Goal: Use online tool/utility: Utilize a website feature to perform a specific function

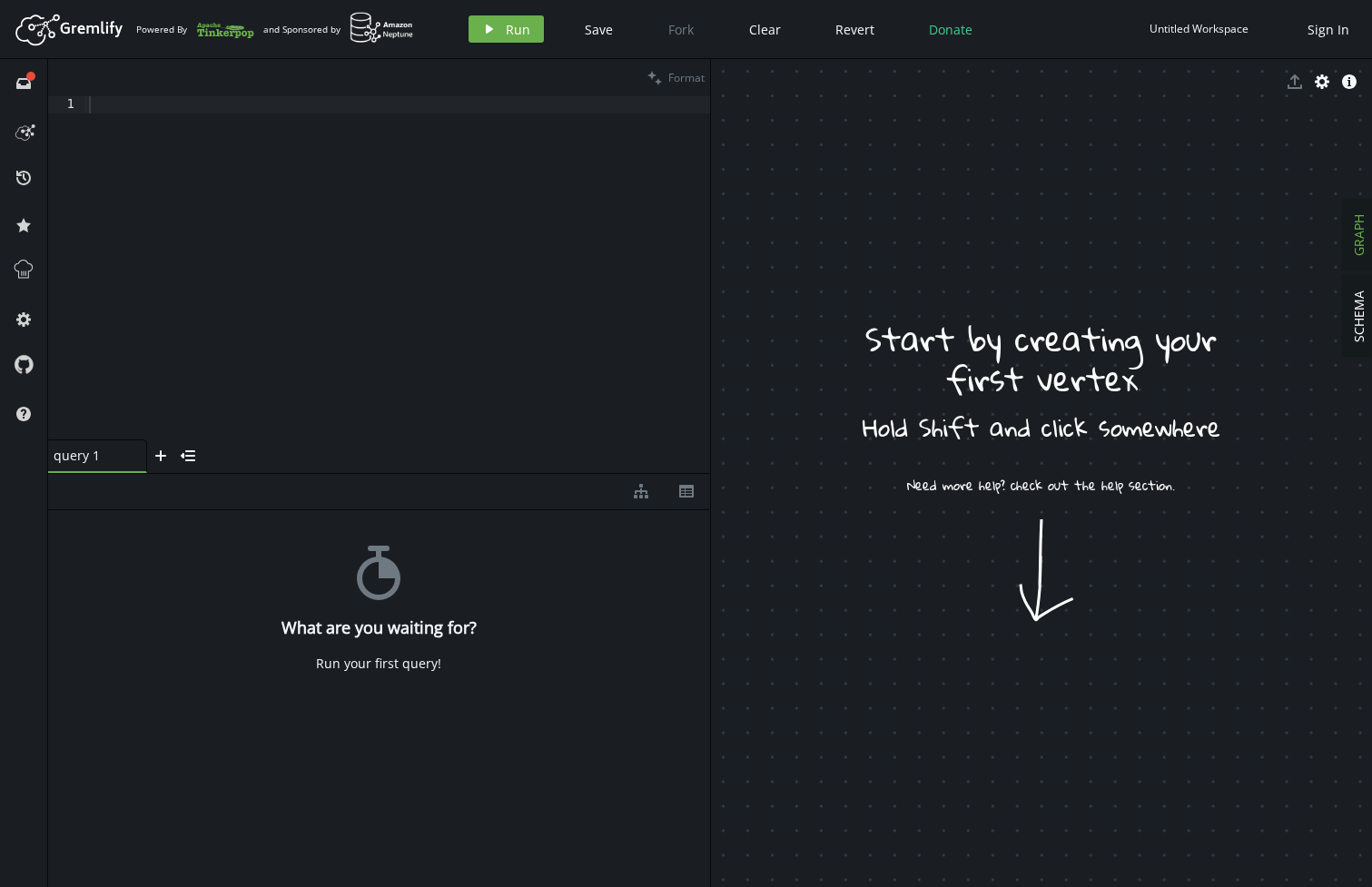
click at [199, 127] on div at bounding box center [397, 285] width 625 height 378
paste textarea "addE('LINKED_TO').from('bizX').to('bizLoy').property('type', 'HAS_LOYALTY')"
type textarea "addE('LINKED_TO').from('bizX').to('bizLoy').property('type', 'HAS_LOYALTY')"
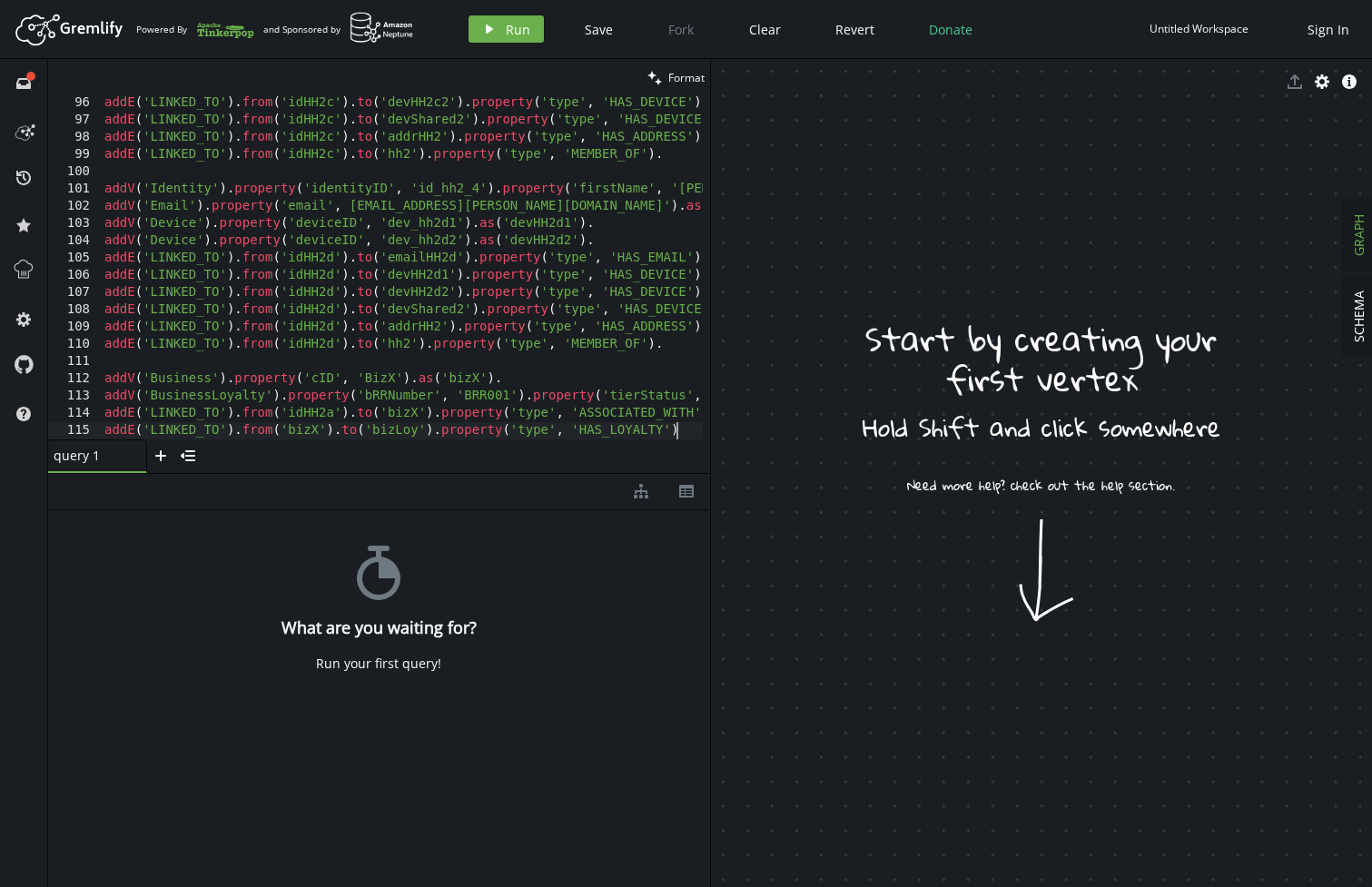
scroll to position [1640, 0]
click at [497, 20] on button "play Run" at bounding box center [506, 29] width 76 height 27
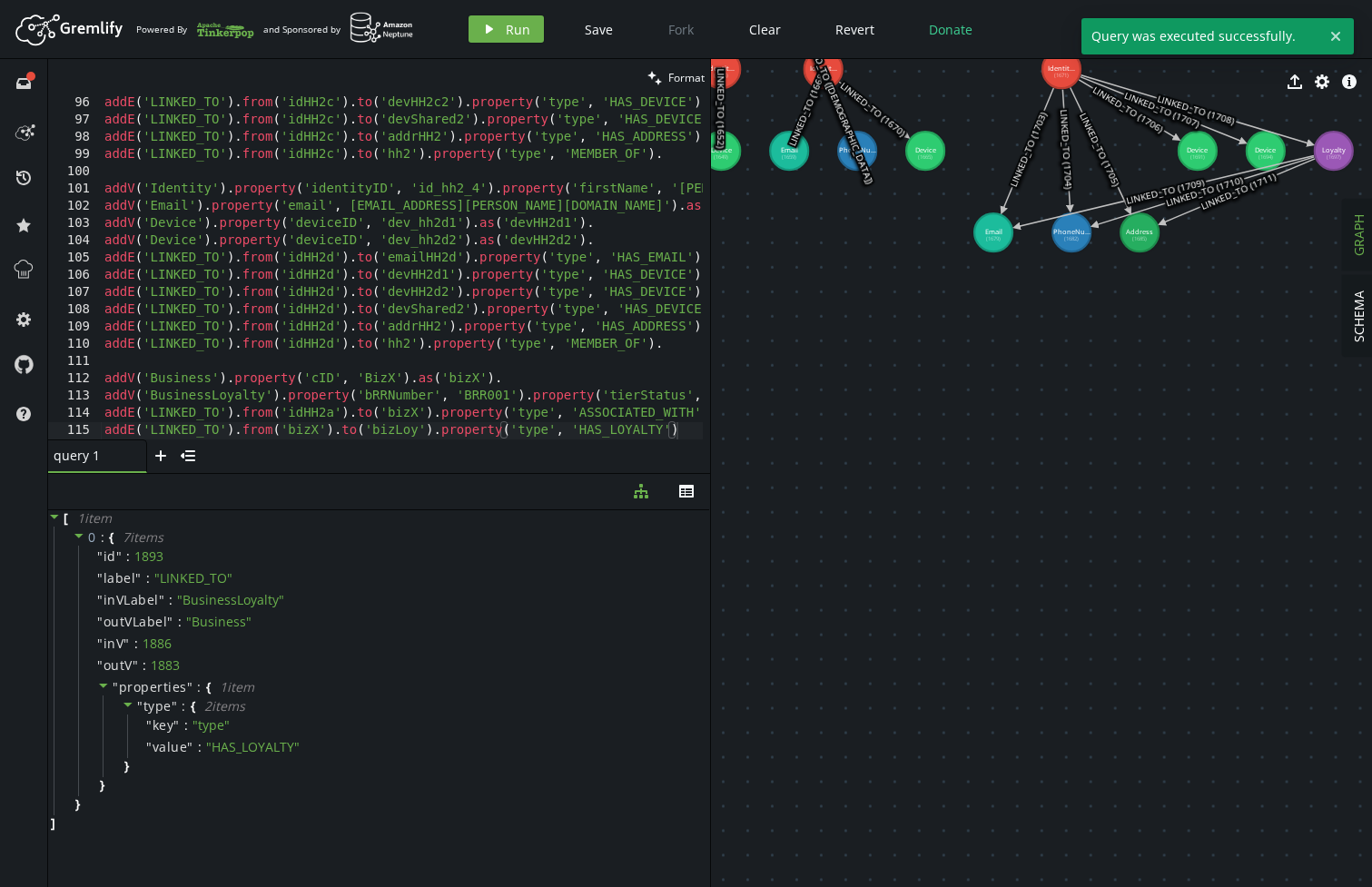
drag, startPoint x: 924, startPoint y: 418, endPoint x: 892, endPoint y: 539, distance: 125.2
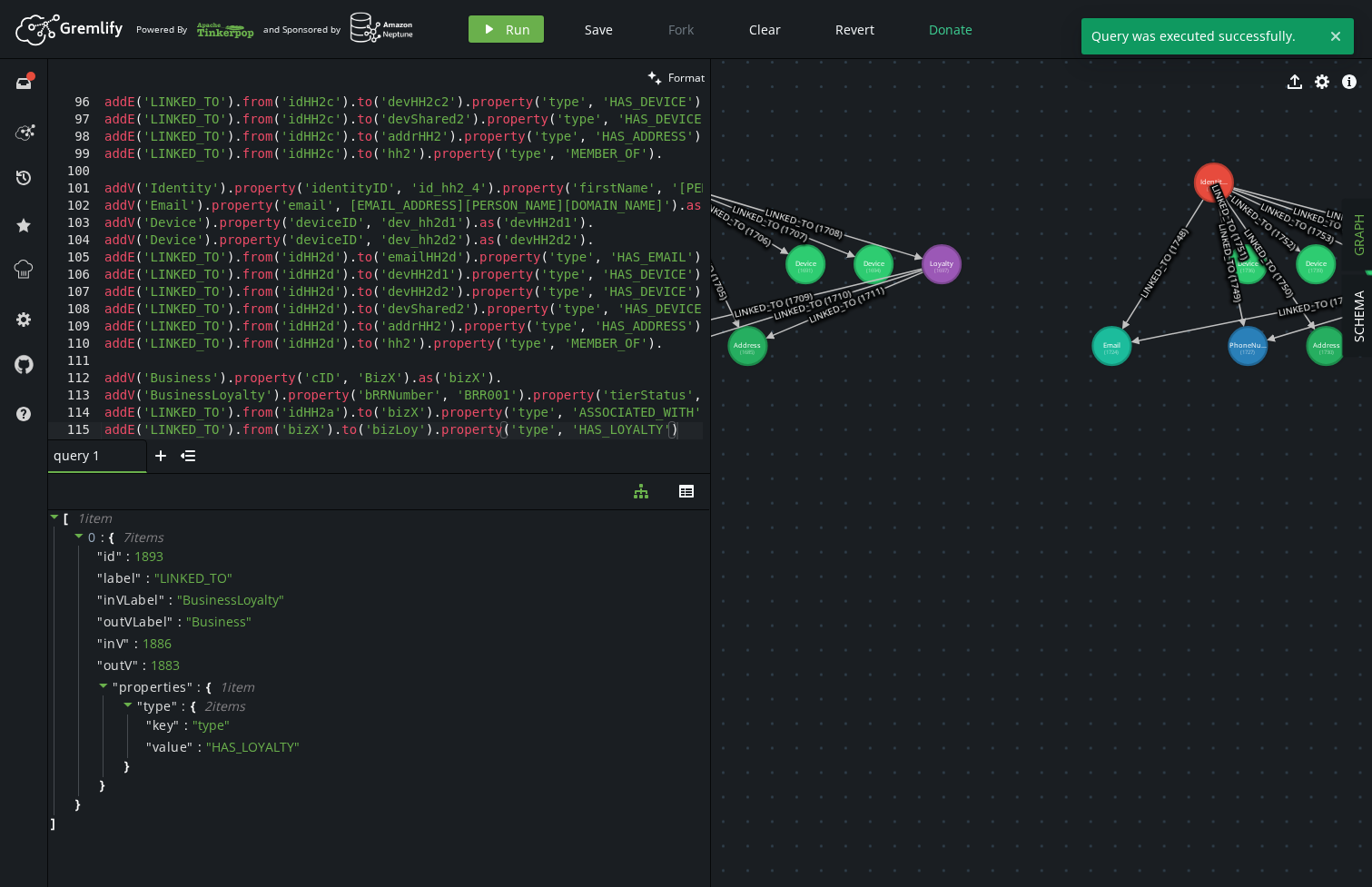
drag, startPoint x: 713, startPoint y: 500, endPoint x: 450, endPoint y: 488, distance: 263.3
click at [353, 494] on div "clean Format addE('LINKED_TO').from('bizX').to('bizLoy').property('type', 'HAS_…" at bounding box center [709, 473] width 1323 height 828
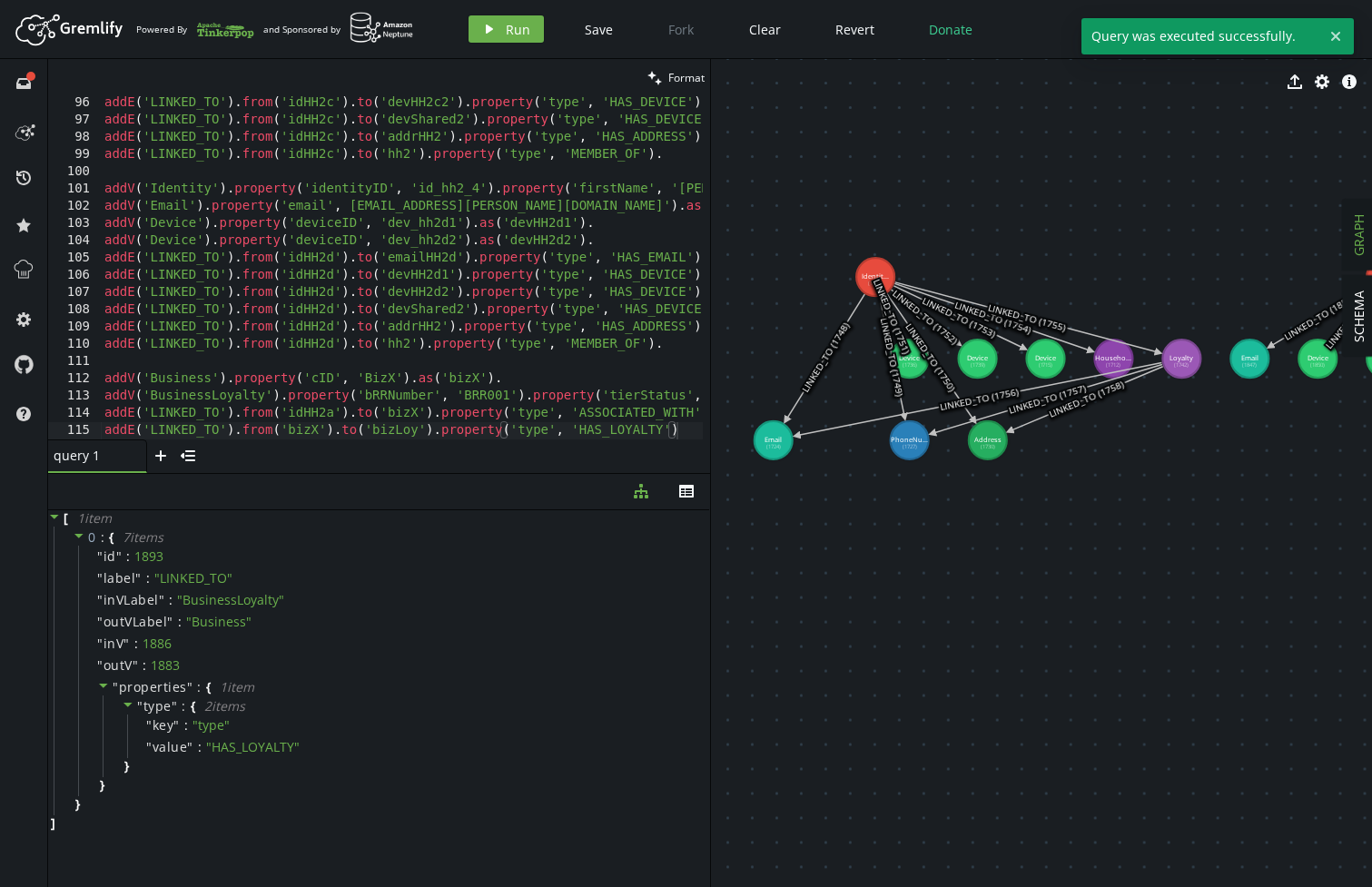
drag, startPoint x: 955, startPoint y: 544, endPoint x: 753, endPoint y: 574, distance: 204.2
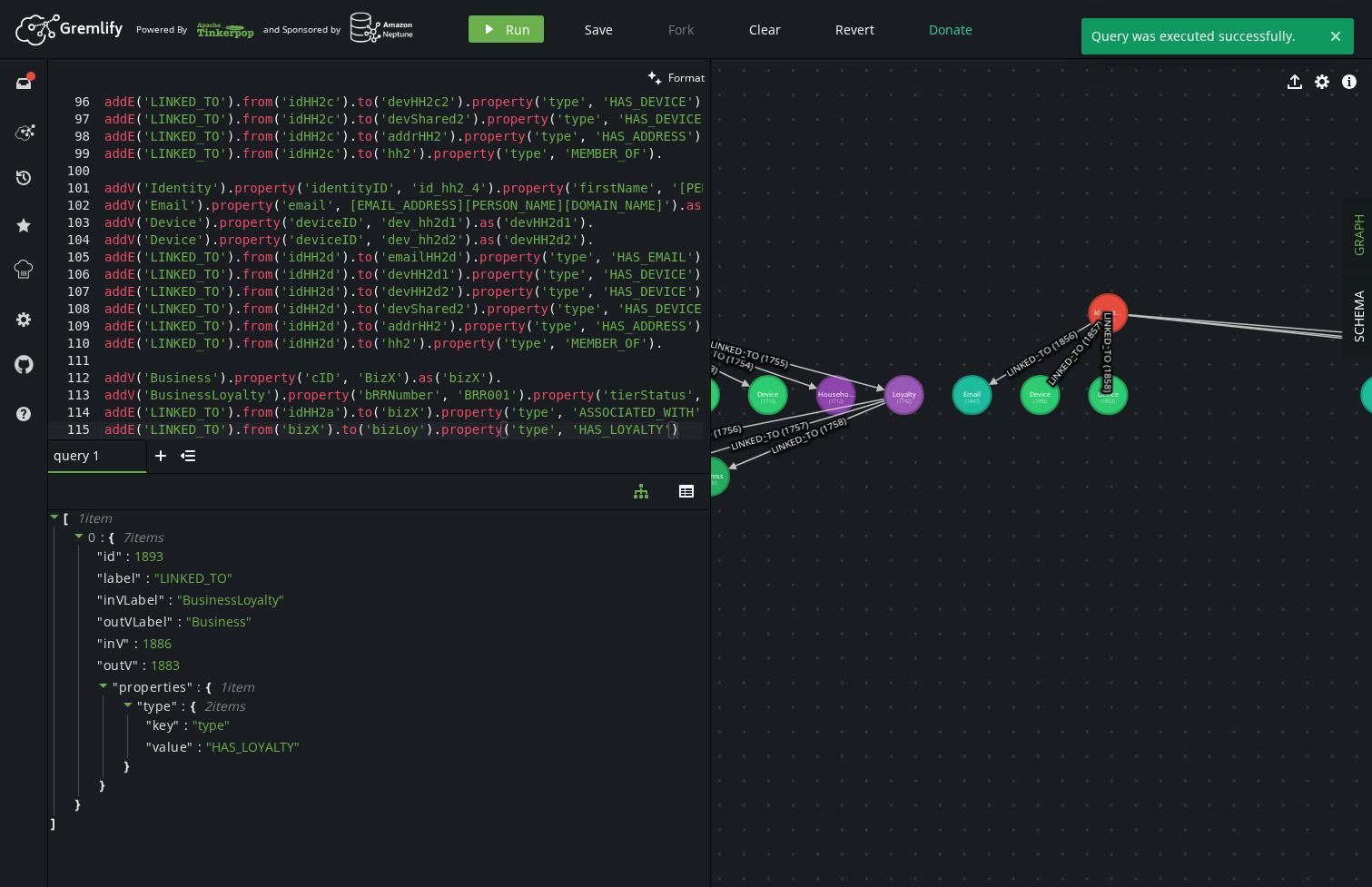
drag, startPoint x: 1171, startPoint y: 565, endPoint x: 894, endPoint y: 602, distance: 279.5
drag, startPoint x: 1086, startPoint y: 514, endPoint x: 984, endPoint y: 581, distance: 122.0
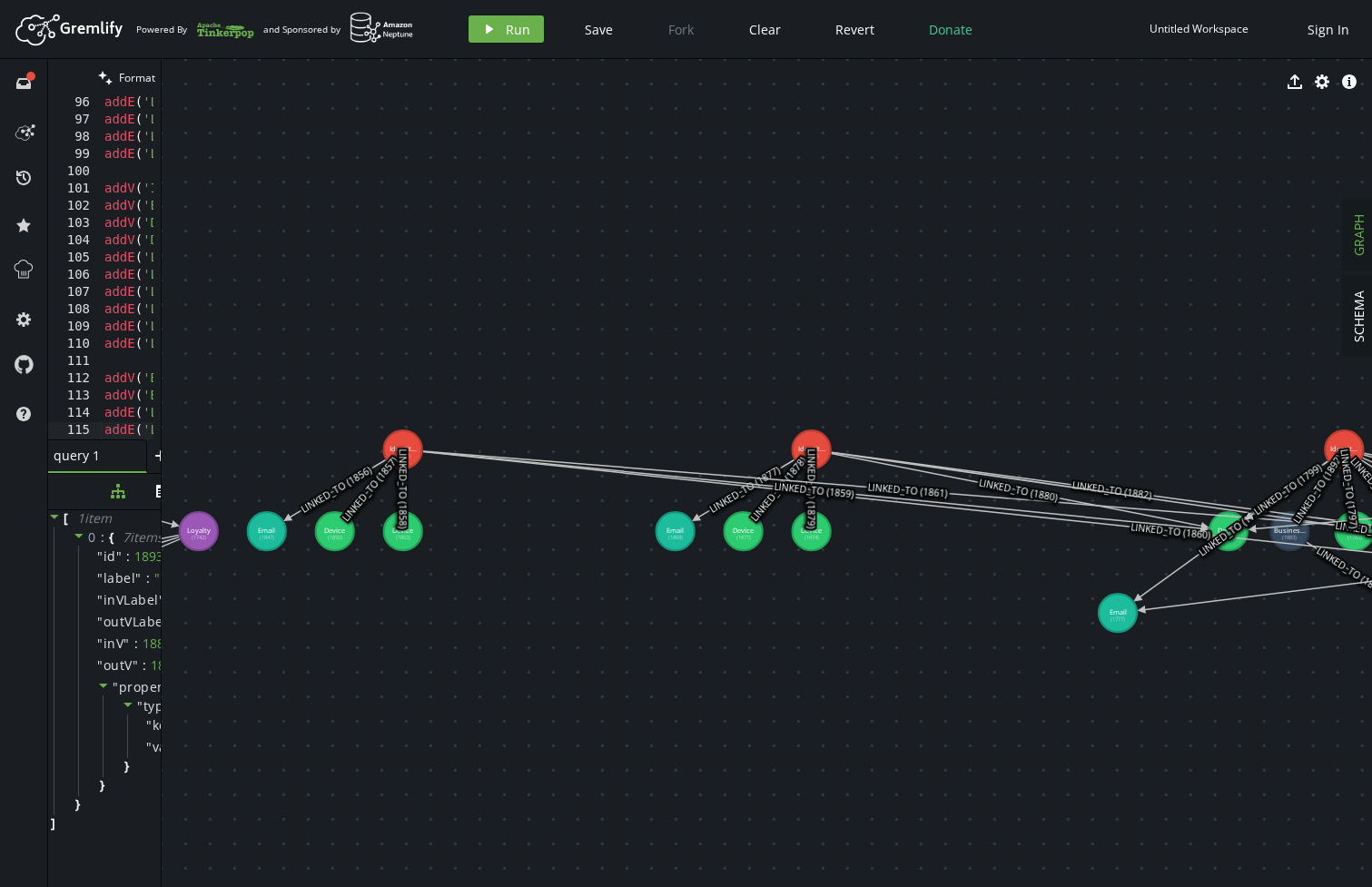
drag, startPoint x: 710, startPoint y: 447, endPoint x: 124, endPoint y: 406, distance: 587.4
click at [161, 404] on div at bounding box center [161, 473] width 1 height 828
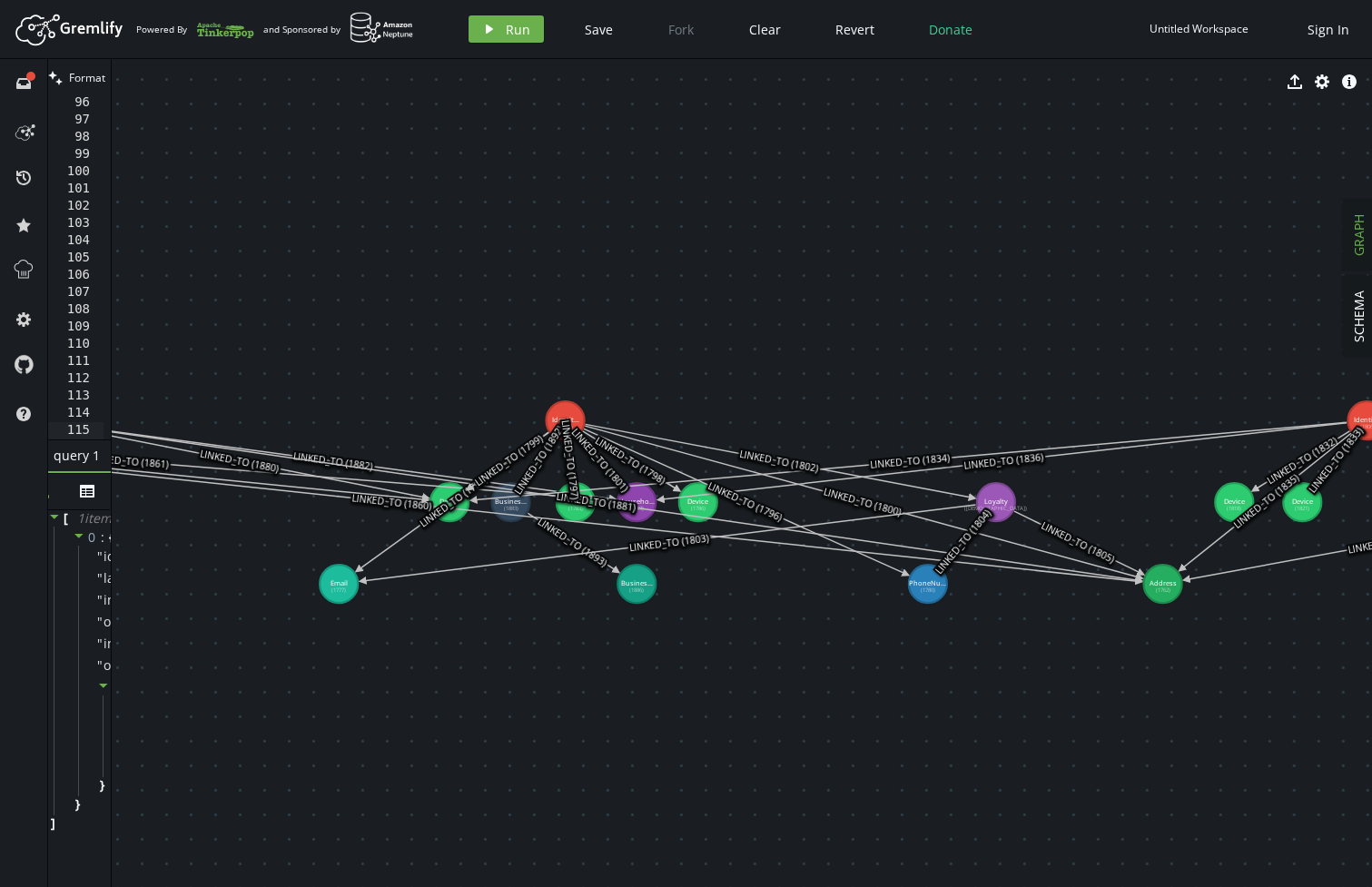
drag, startPoint x: 872, startPoint y: 362, endPoint x: 478, endPoint y: 321, distance: 396.1
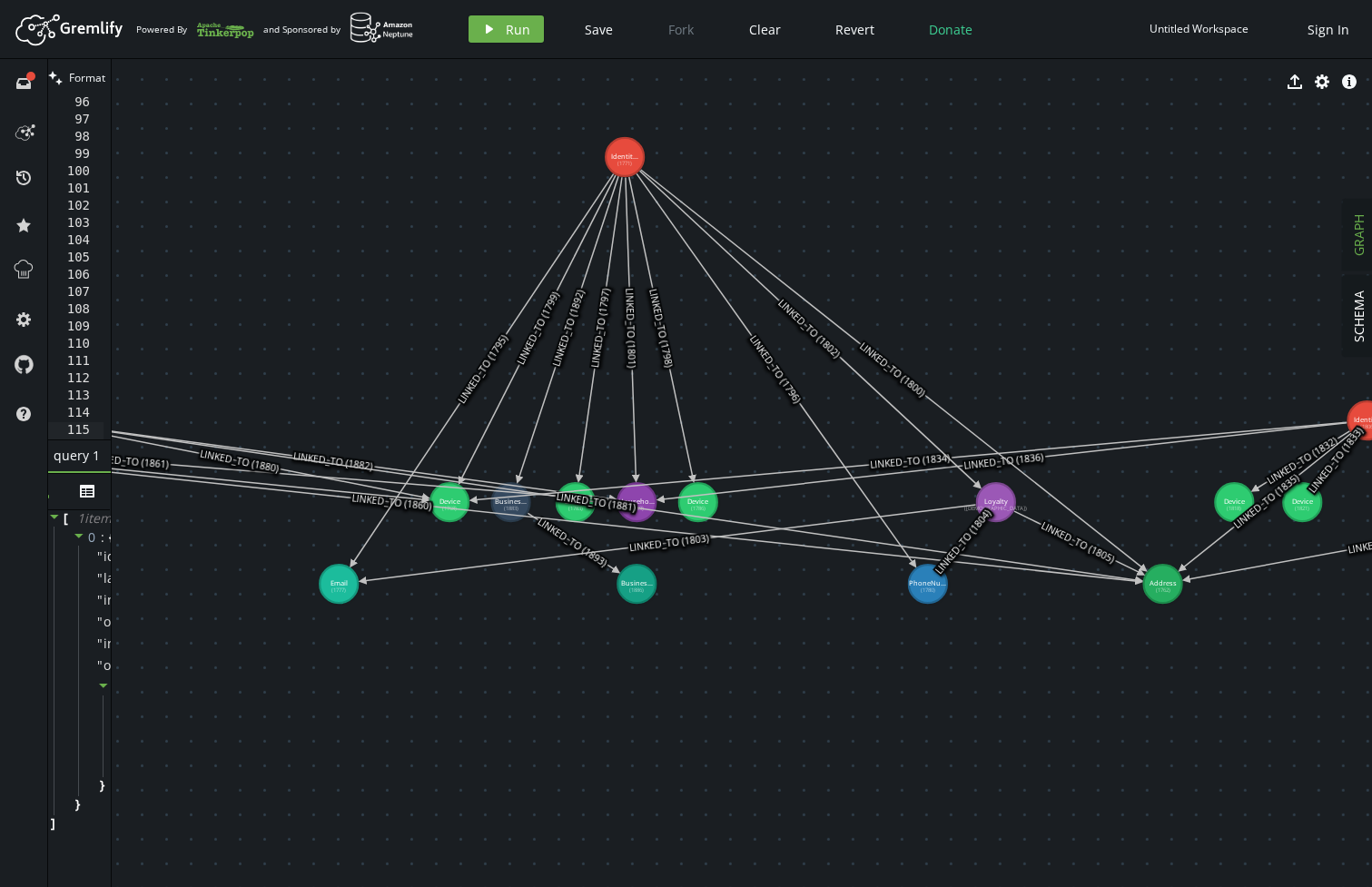
drag, startPoint x: 565, startPoint y: 412, endPoint x: 625, endPoint y: 157, distance: 262.0
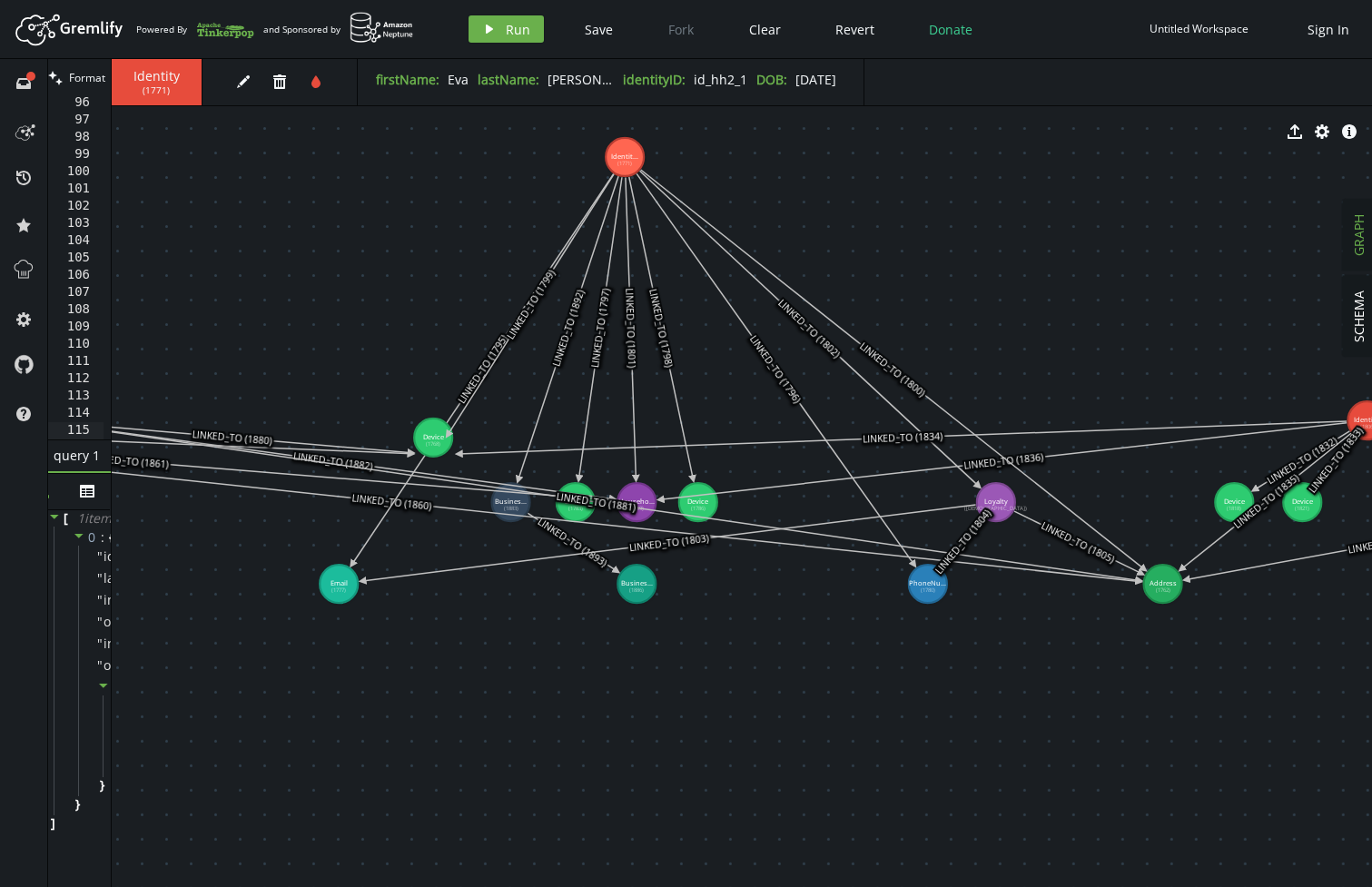
drag, startPoint x: 430, startPoint y: 415, endPoint x: 364, endPoint y: 252, distance: 175.9
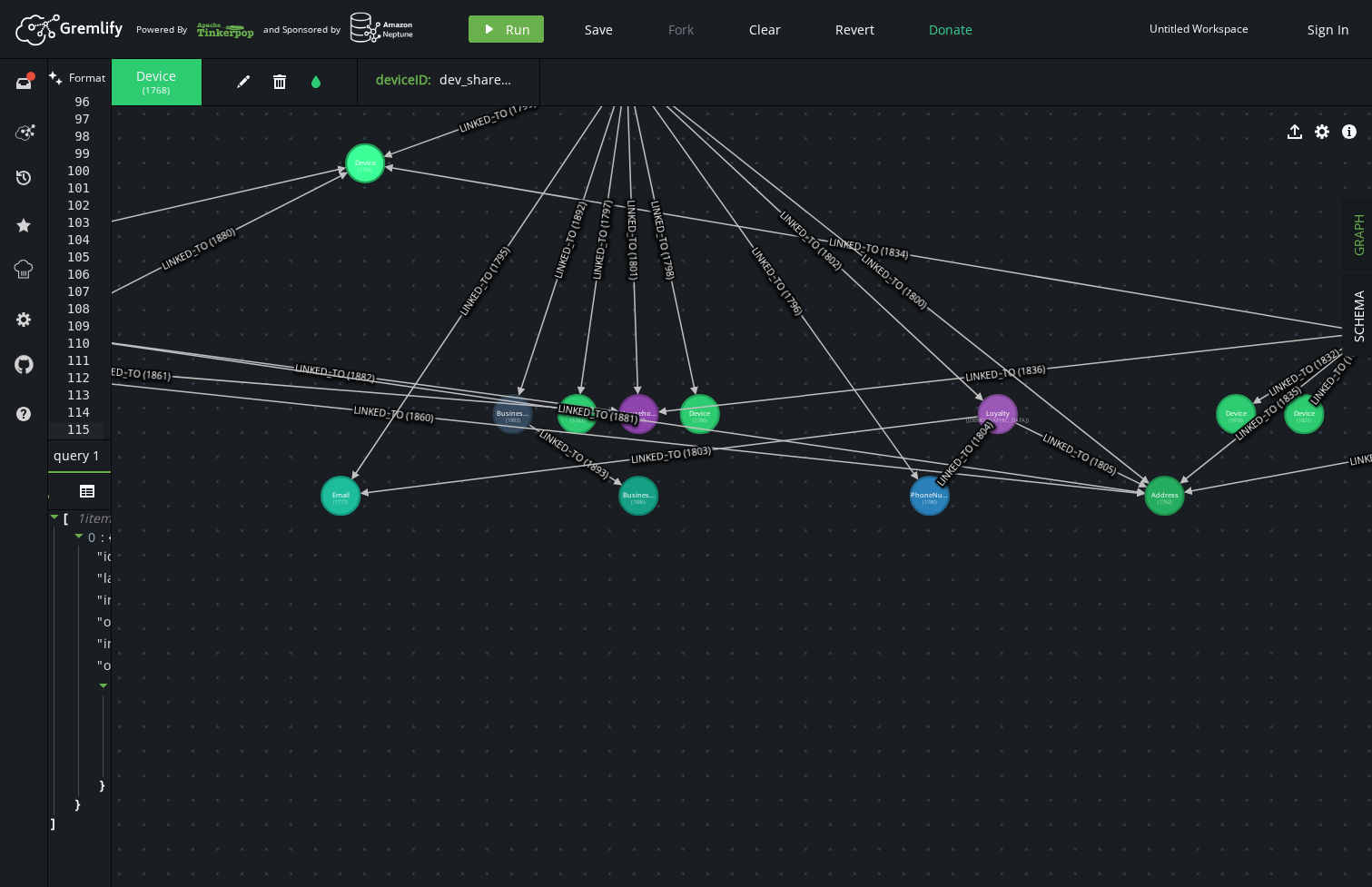
drag, startPoint x: 519, startPoint y: 490, endPoint x: 520, endPoint y: 402, distance: 88.0
click at [520, 402] on icon at bounding box center [598, 413] width 1087 height 157
drag, startPoint x: 645, startPoint y: 567, endPoint x: 651, endPoint y: 646, distance: 79.2
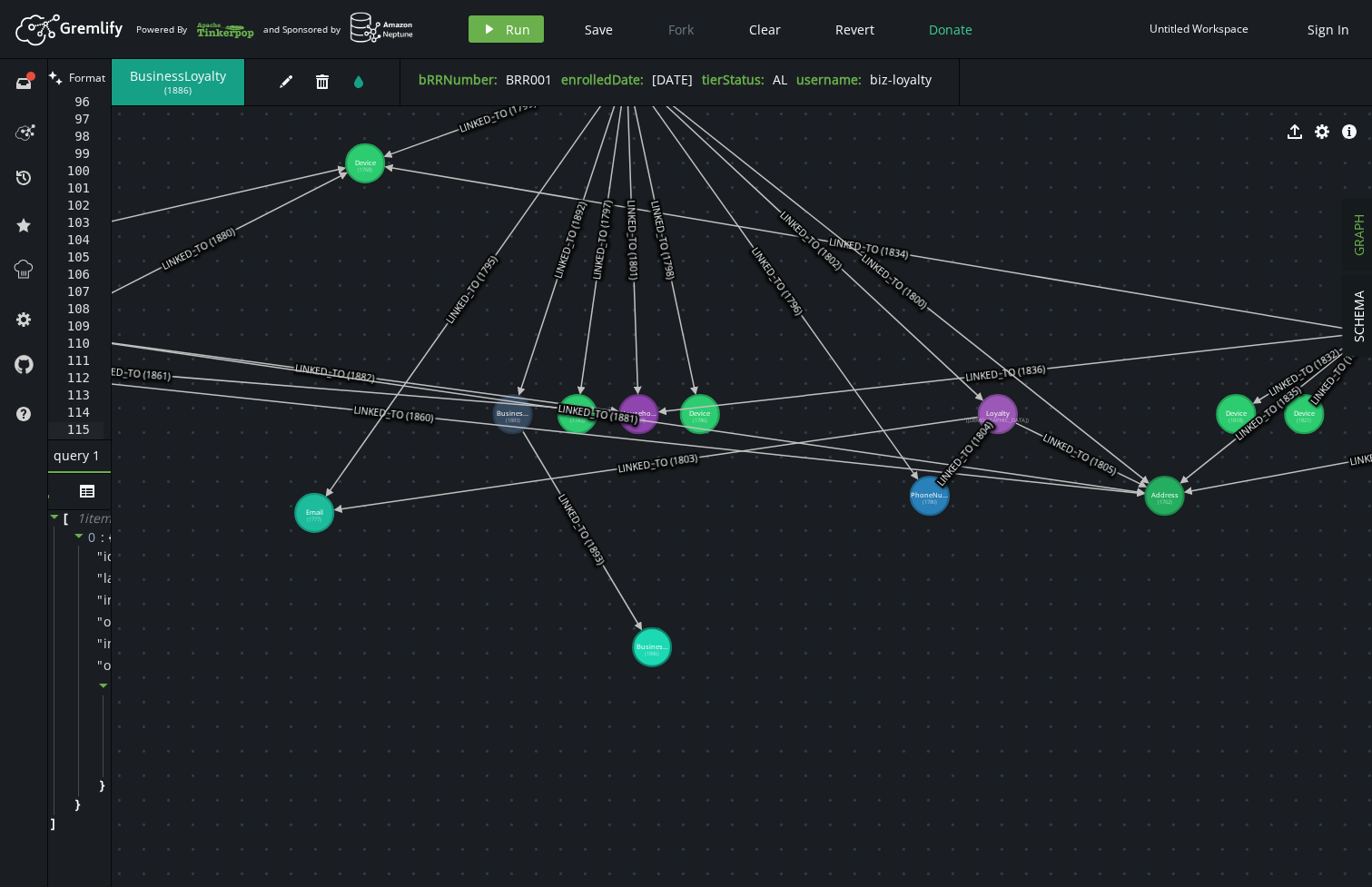
drag, startPoint x: 326, startPoint y: 500, endPoint x: 275, endPoint y: 561, distance: 79.5
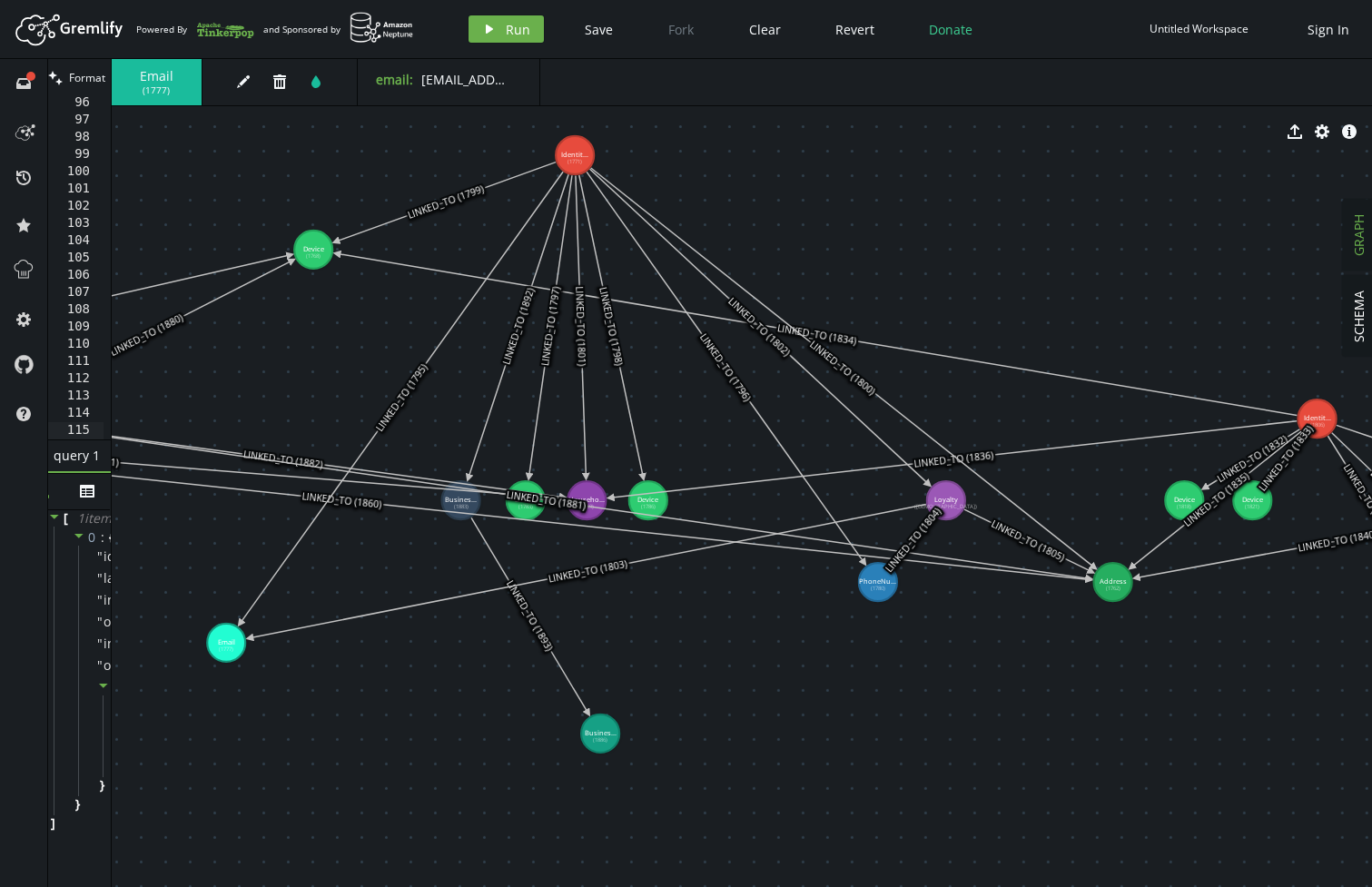
drag, startPoint x: 571, startPoint y: 394, endPoint x: 525, endPoint y: 489, distance: 105.6
click at [516, 490] on icon at bounding box center [282, 458] width 560 height 76
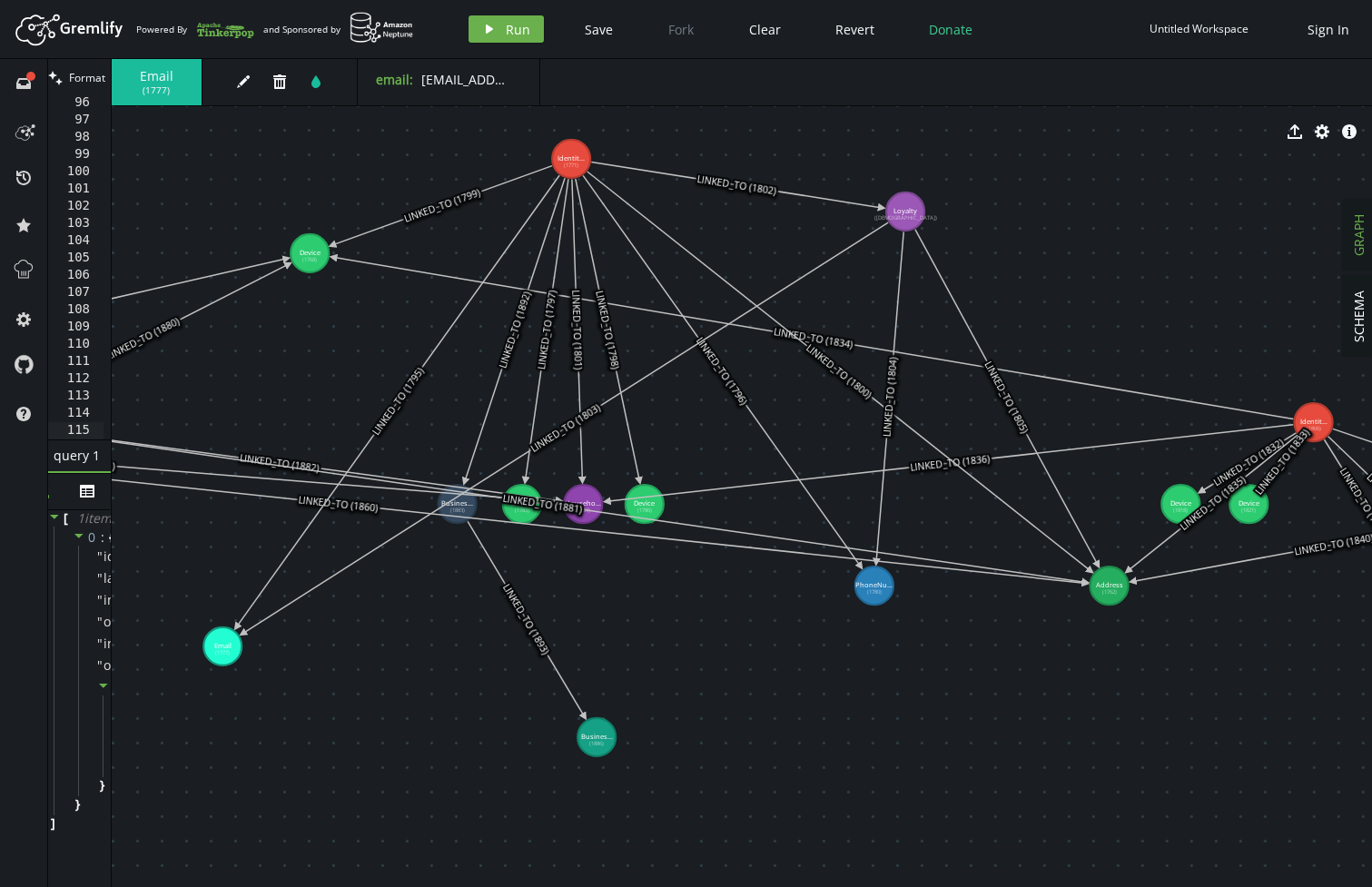
drag, startPoint x: 945, startPoint y: 505, endPoint x: 905, endPoint y: 211, distance: 296.7
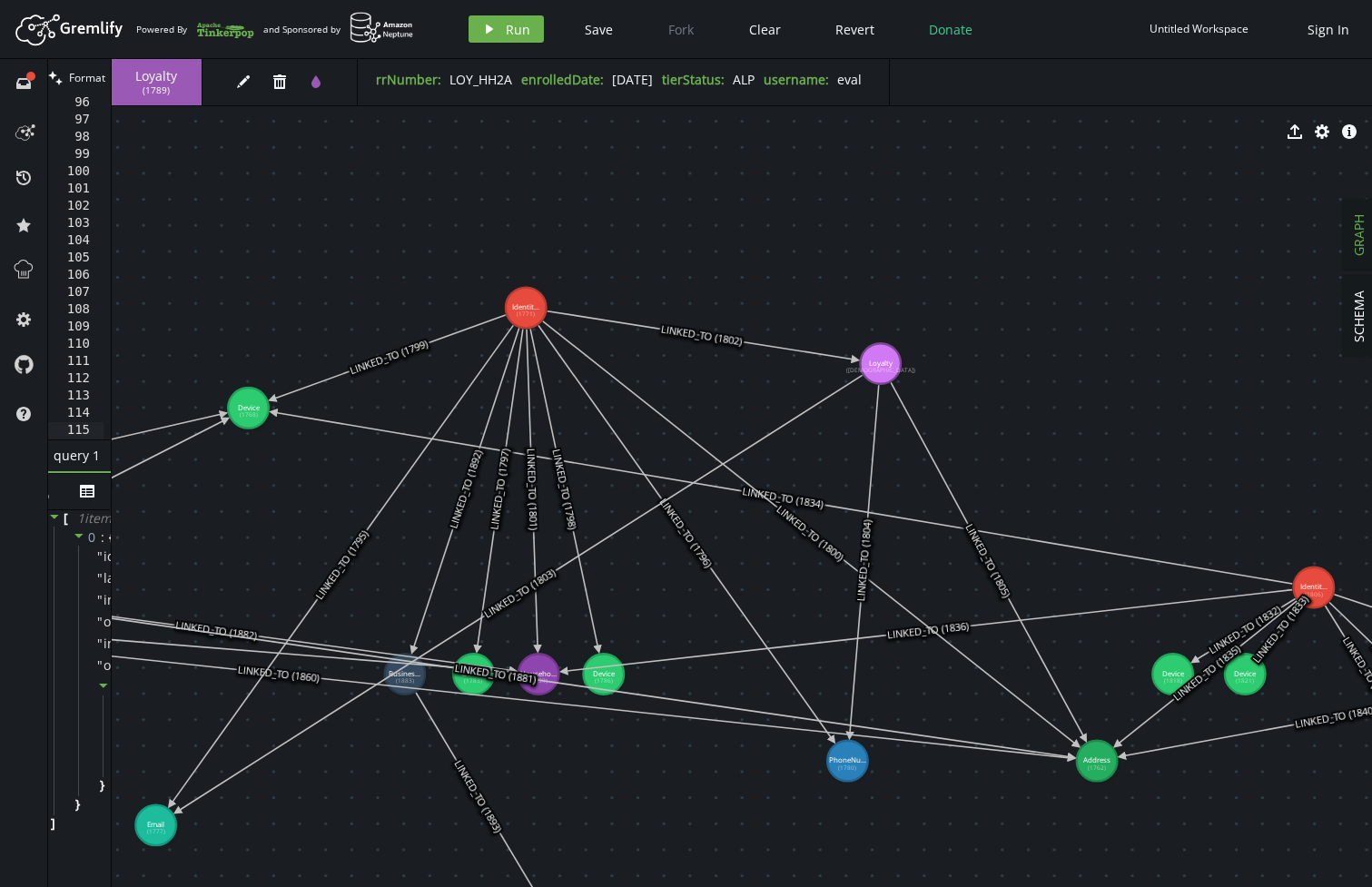
drag, startPoint x: 1119, startPoint y: 233, endPoint x: 1101, endPoint y: 415, distance: 182.9
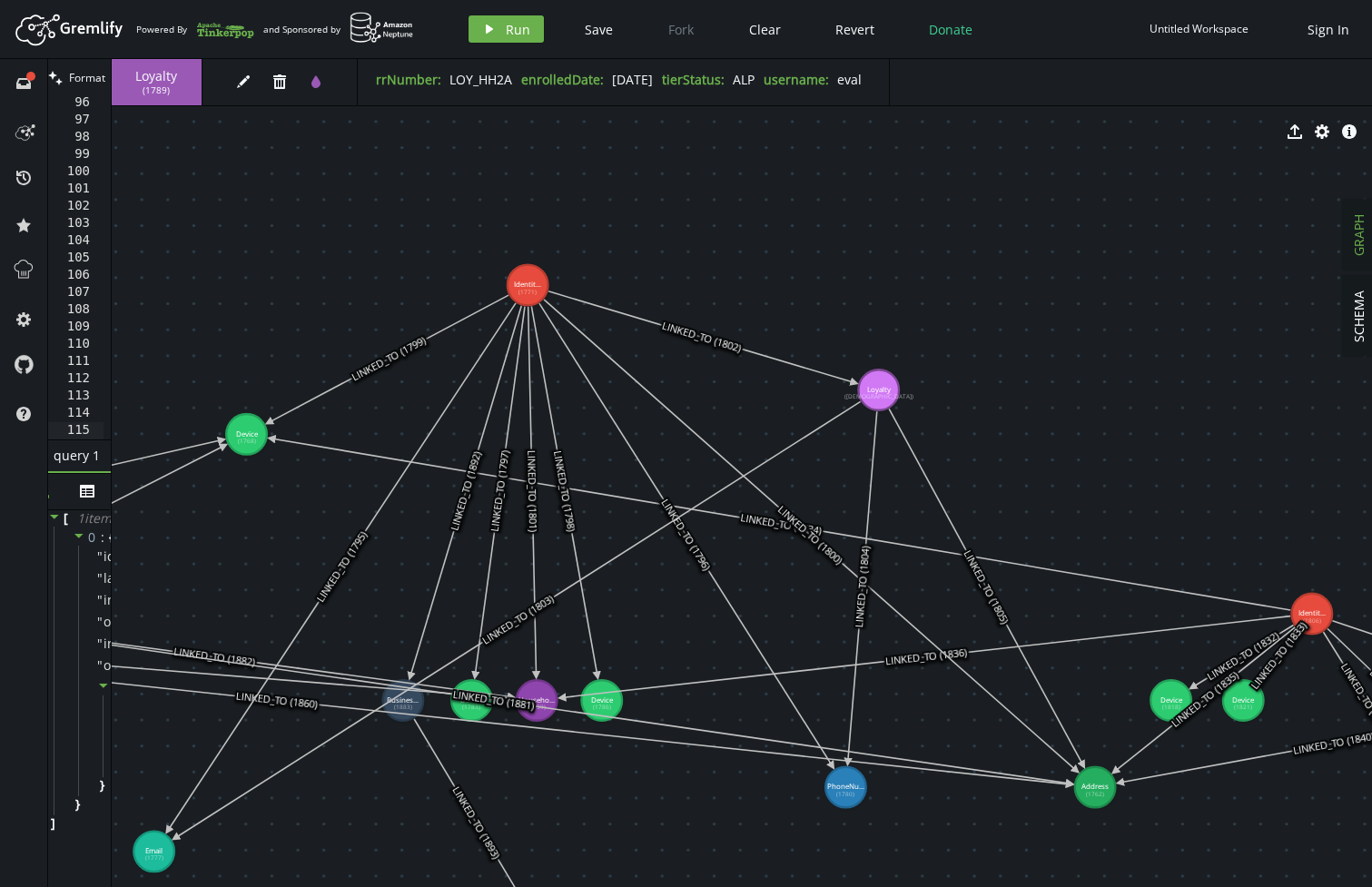
drag, startPoint x: 524, startPoint y: 338, endPoint x: 527, endPoint y: 285, distance: 53.1
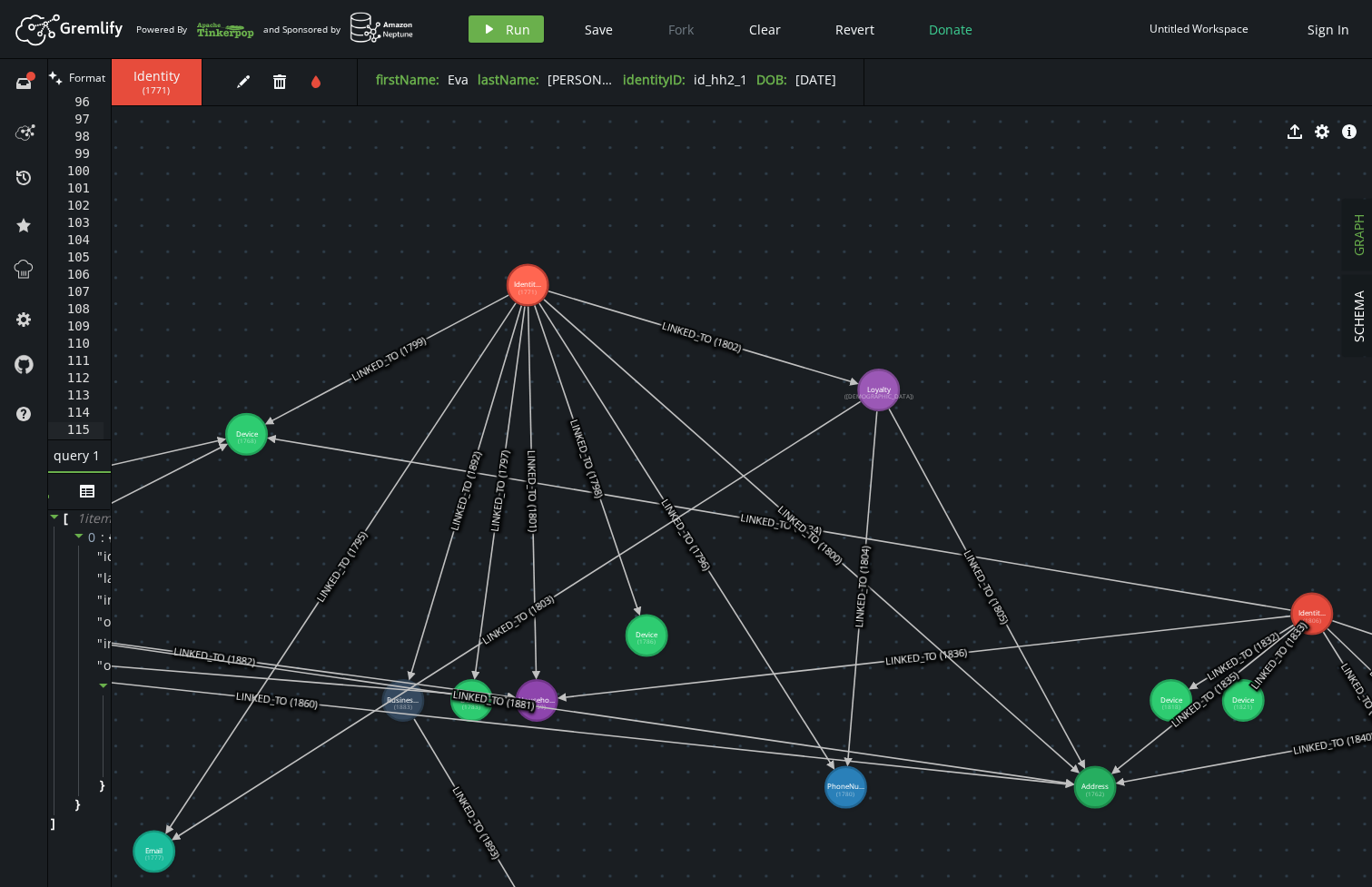
drag, startPoint x: 610, startPoint y: 698, endPoint x: 647, endPoint y: 635, distance: 73.1
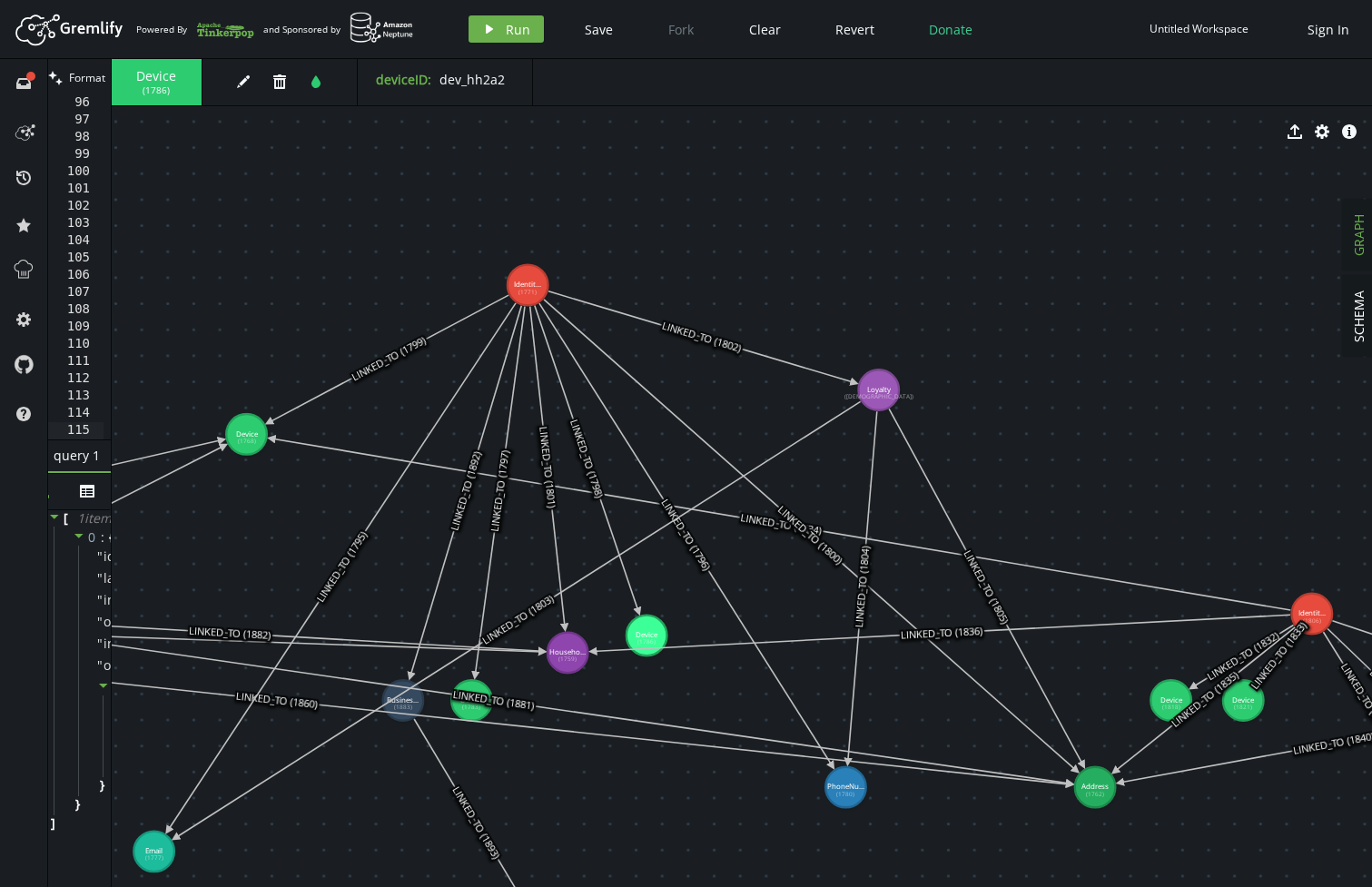
drag, startPoint x: 534, startPoint y: 690, endPoint x: 567, endPoint y: 654, distance: 48.8
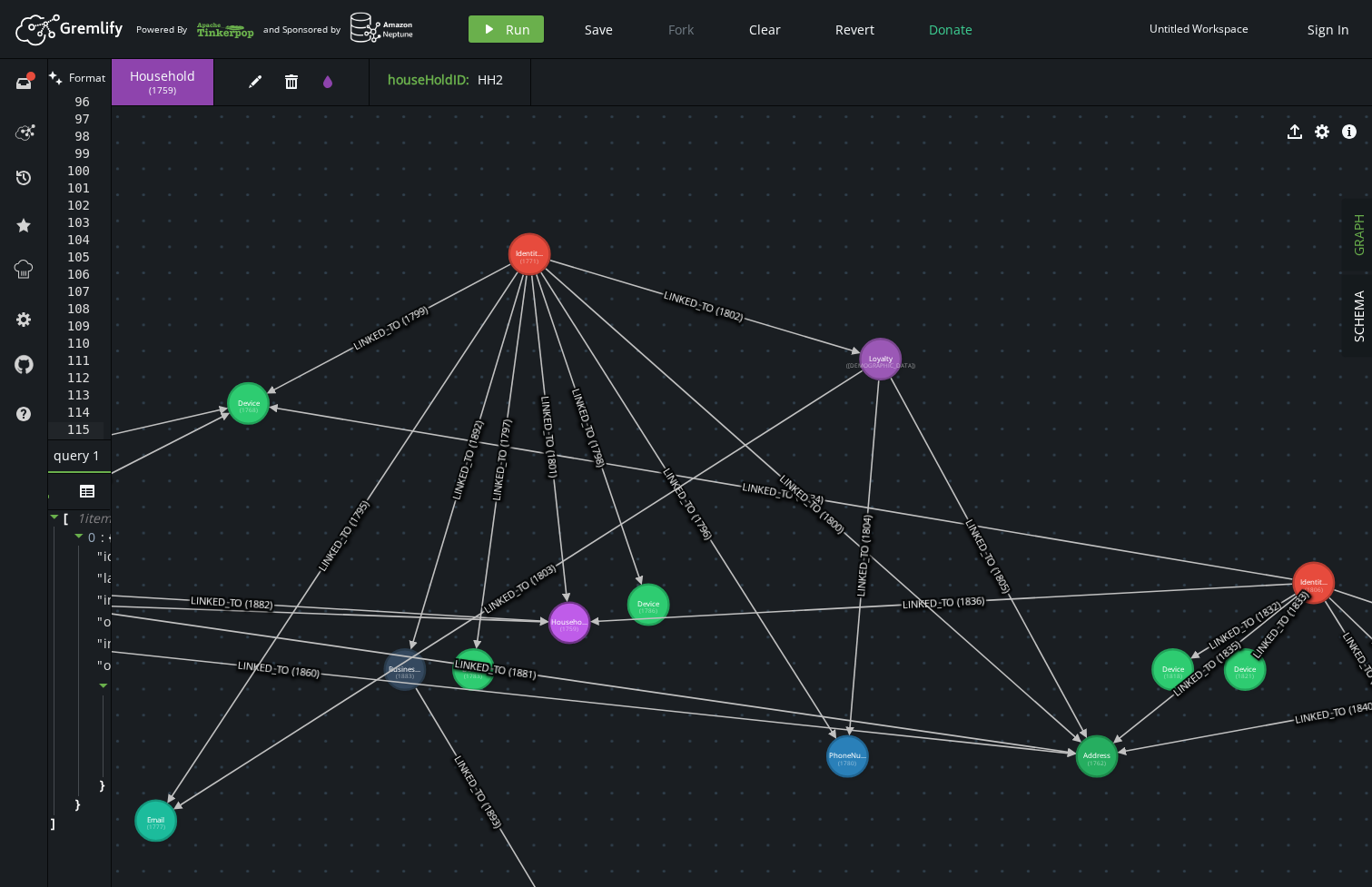
drag, startPoint x: 484, startPoint y: 694, endPoint x: 485, endPoint y: 666, distance: 28.0
click at [485, 666] on icon at bounding box center [495, 670] width 1153 height 167
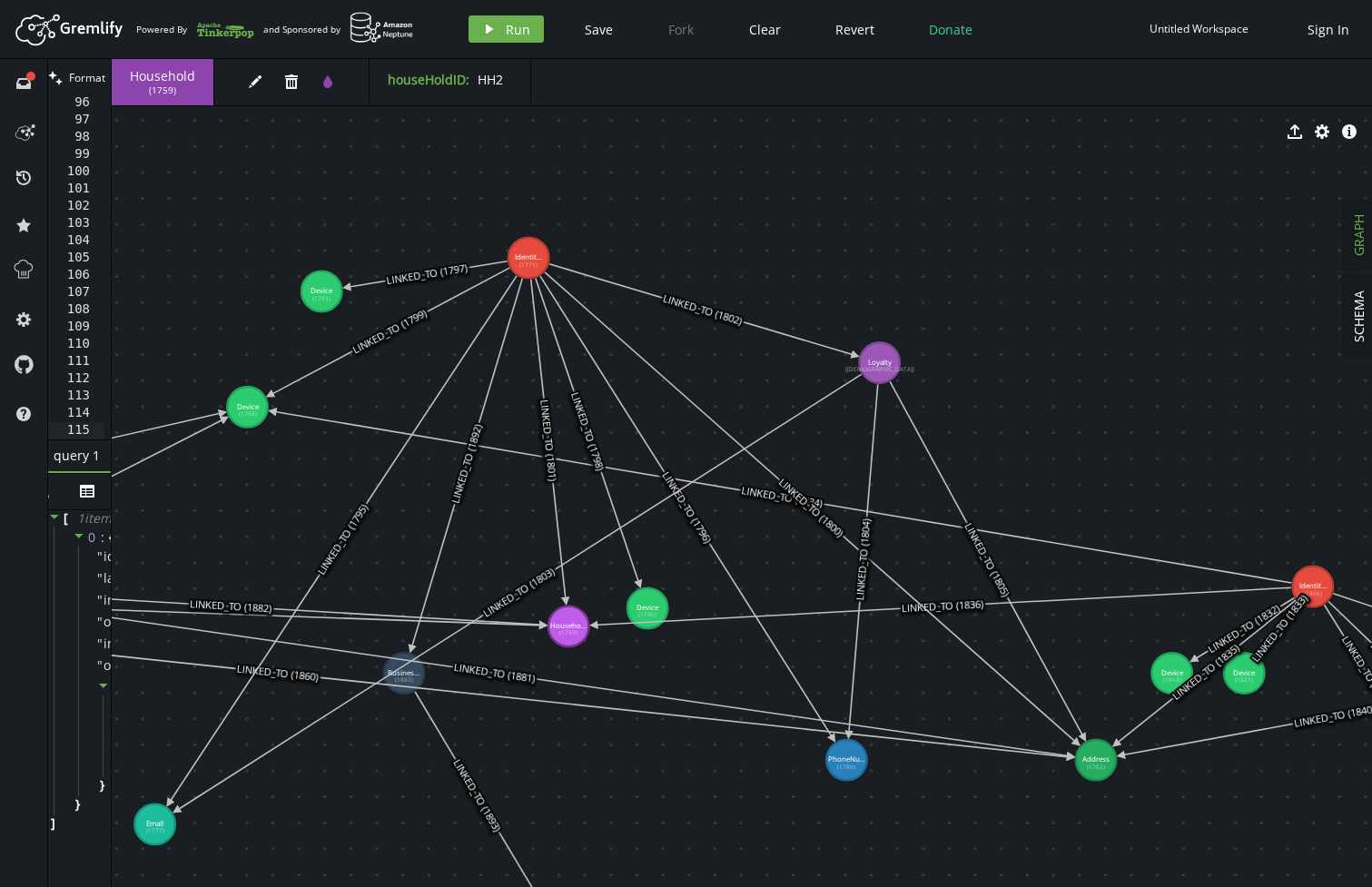
drag, startPoint x: 476, startPoint y: 660, endPoint x: 324, endPoint y: 310, distance: 381.6
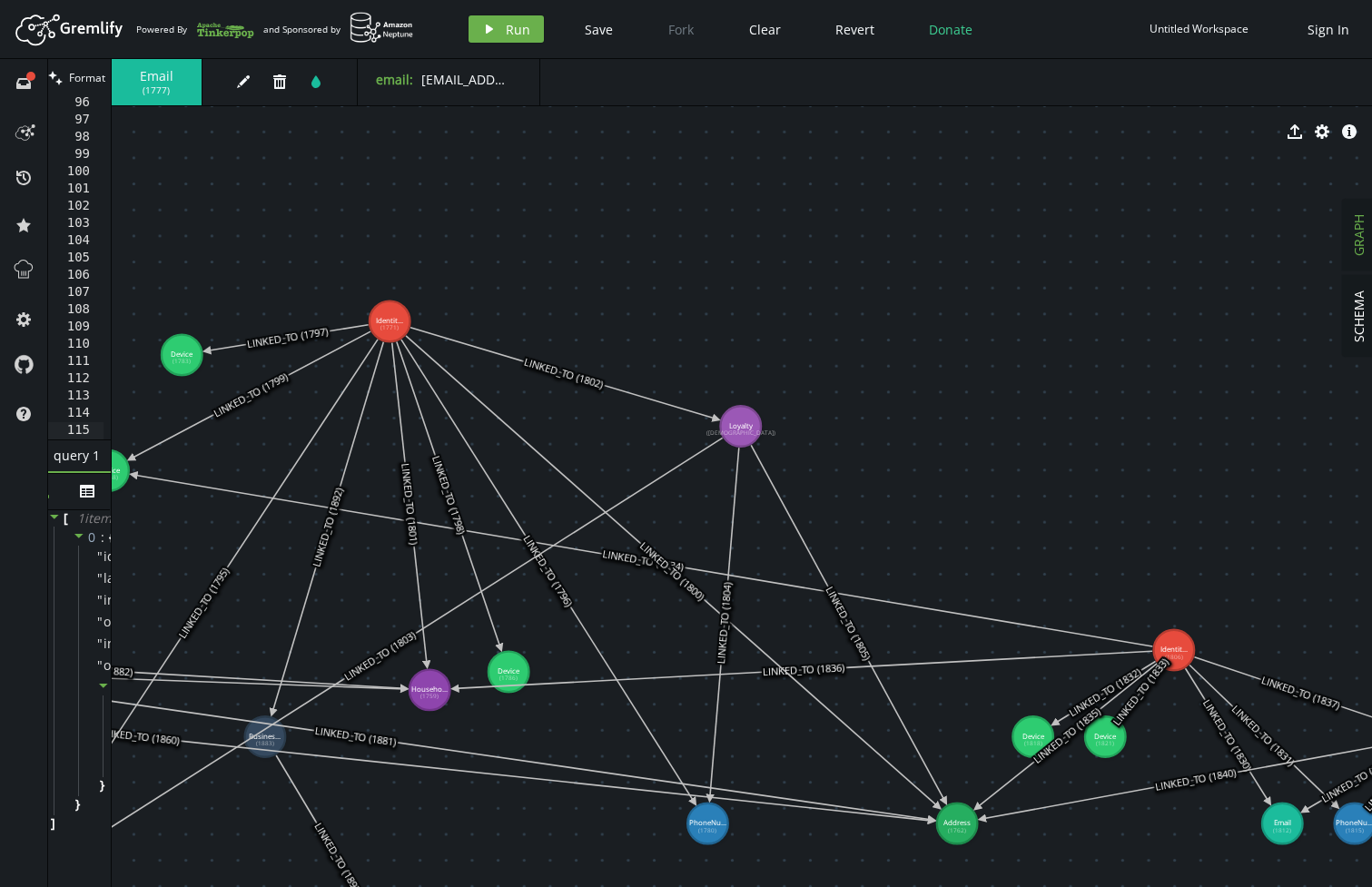
drag, startPoint x: 1019, startPoint y: 351, endPoint x: 880, endPoint y: 415, distance: 153.0
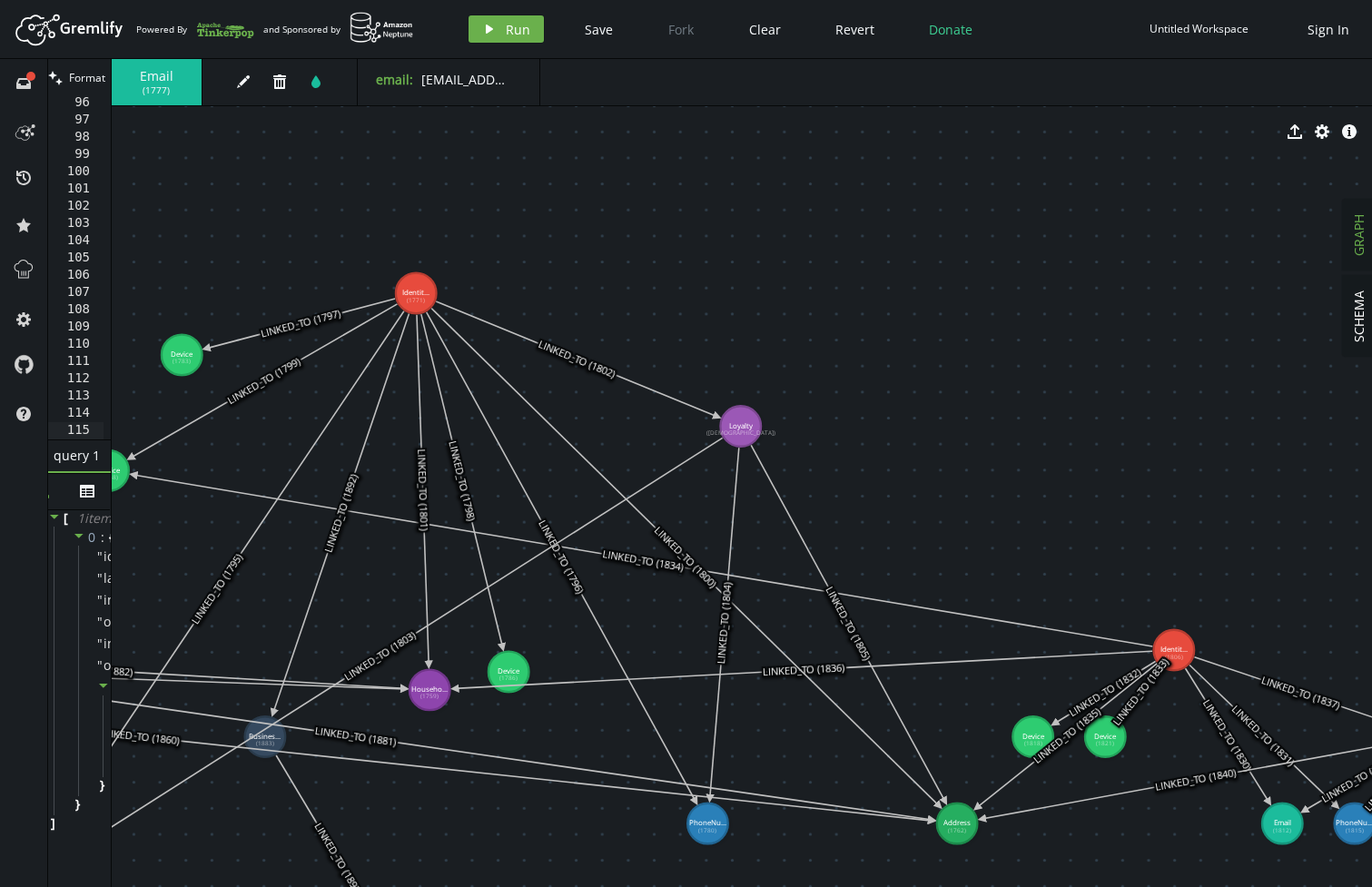
drag, startPoint x: 396, startPoint y: 322, endPoint x: 416, endPoint y: 293, distance: 35.2
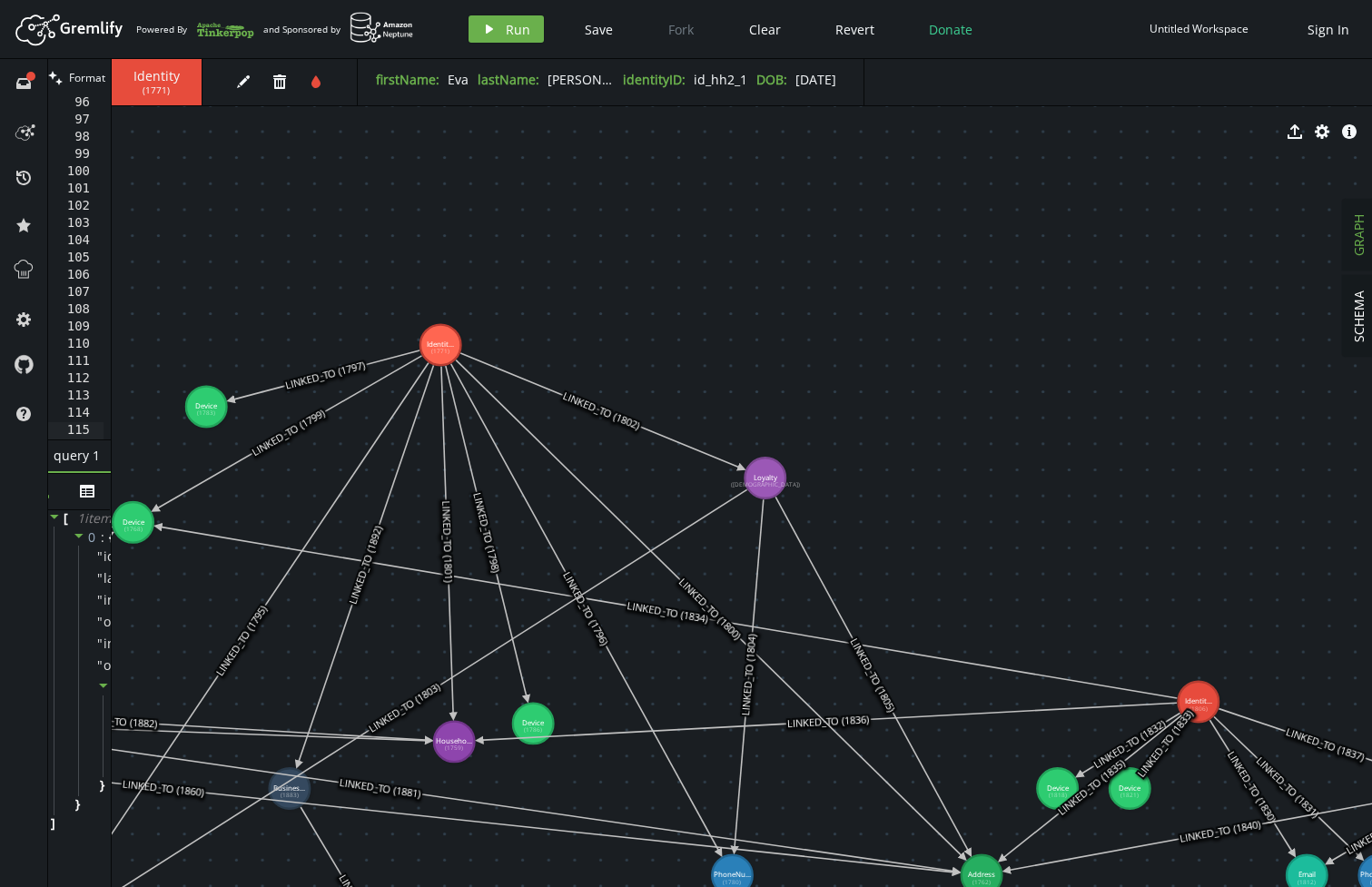
drag, startPoint x: 713, startPoint y: 381, endPoint x: 735, endPoint y: 425, distance: 49.2
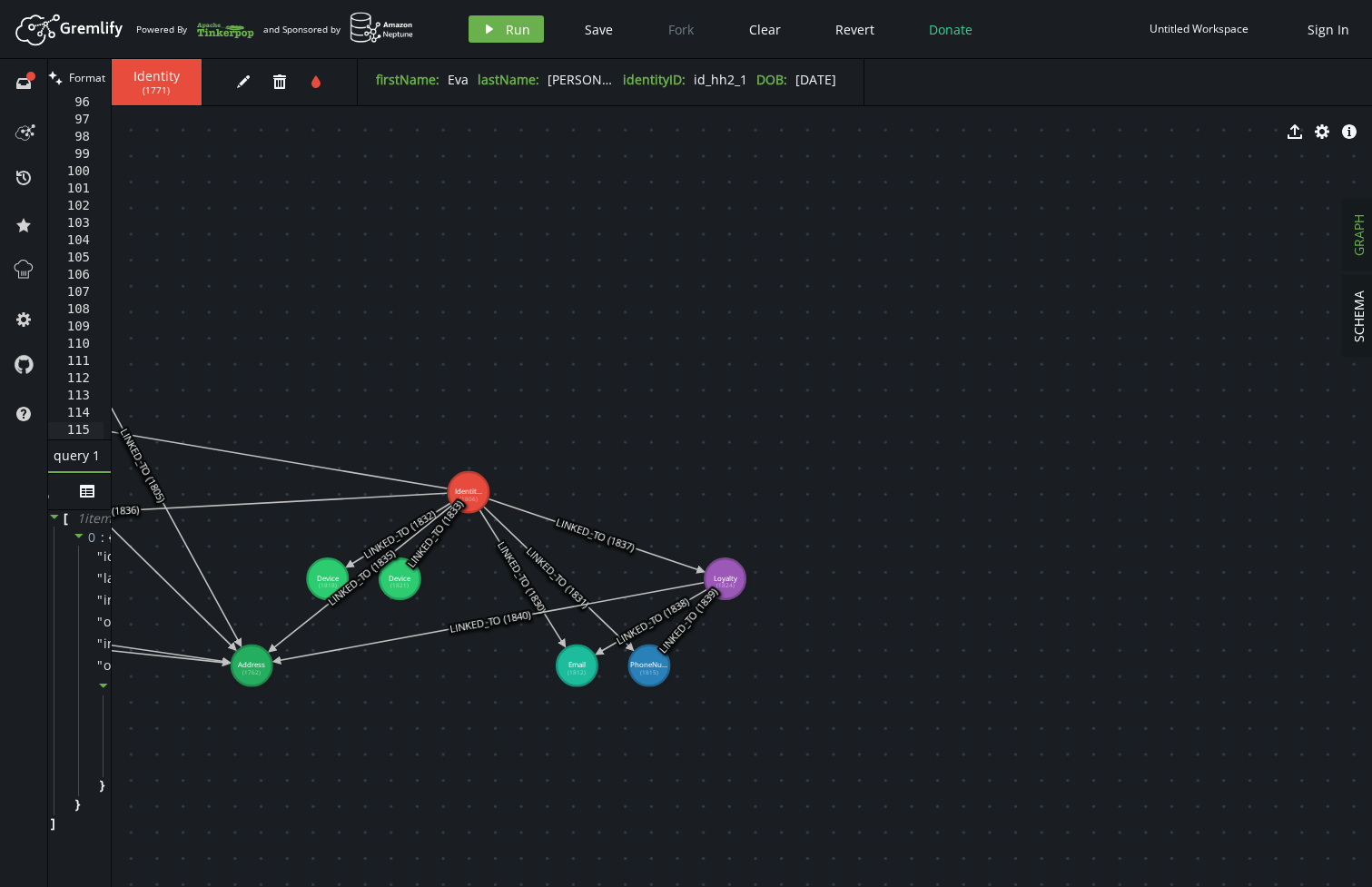
drag, startPoint x: 776, startPoint y: 354, endPoint x: 99, endPoint y: 169, distance: 701.8
click at [99, 169] on div "clean Format addE('LINKED_TO').from('bizX').to('bizLoy').property('type', 'HAS_…" at bounding box center [709, 473] width 1323 height 828
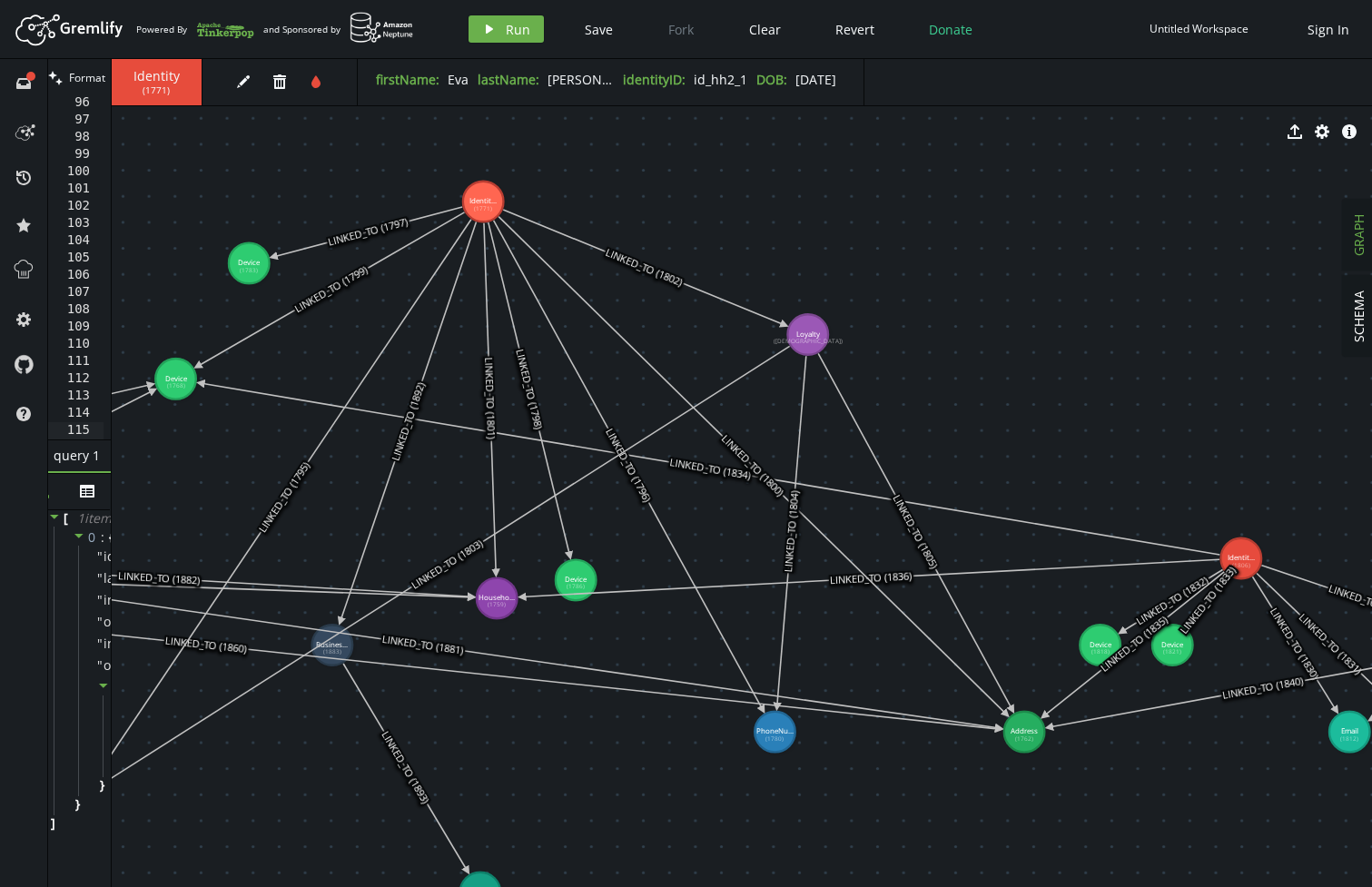
drag, startPoint x: 620, startPoint y: 451, endPoint x: 1344, endPoint y: 500, distance: 725.7
click at [1371, 521] on html "Artboard Created with Sketch. Powered By and Sponsored by play Run Save Fork Cl…" at bounding box center [686, 443] width 1372 height 887
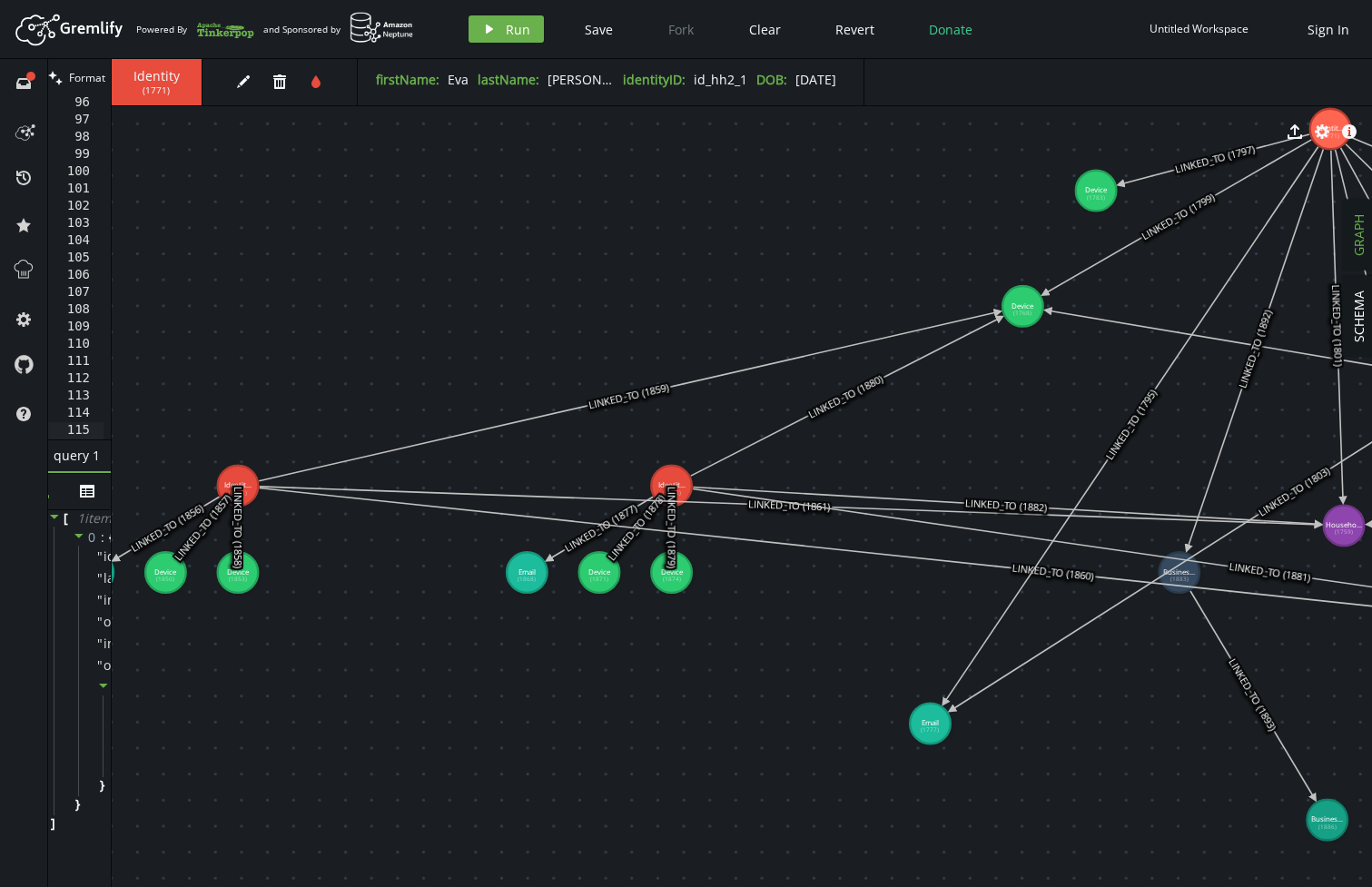
drag, startPoint x: 322, startPoint y: 490, endPoint x: 1163, endPoint y: 414, distance: 844.4
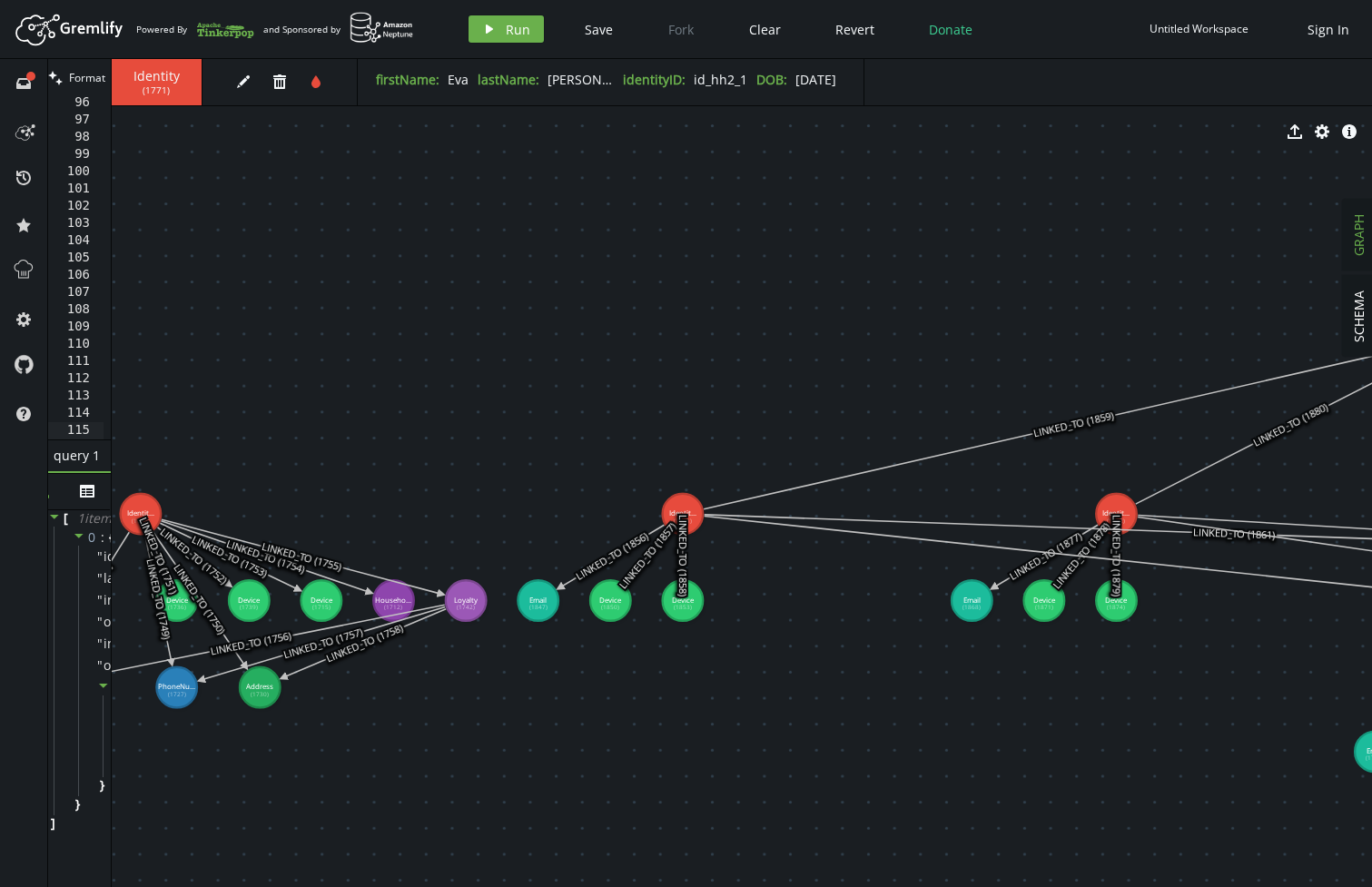
drag, startPoint x: 337, startPoint y: 317, endPoint x: 636, endPoint y: 343, distance: 300.1
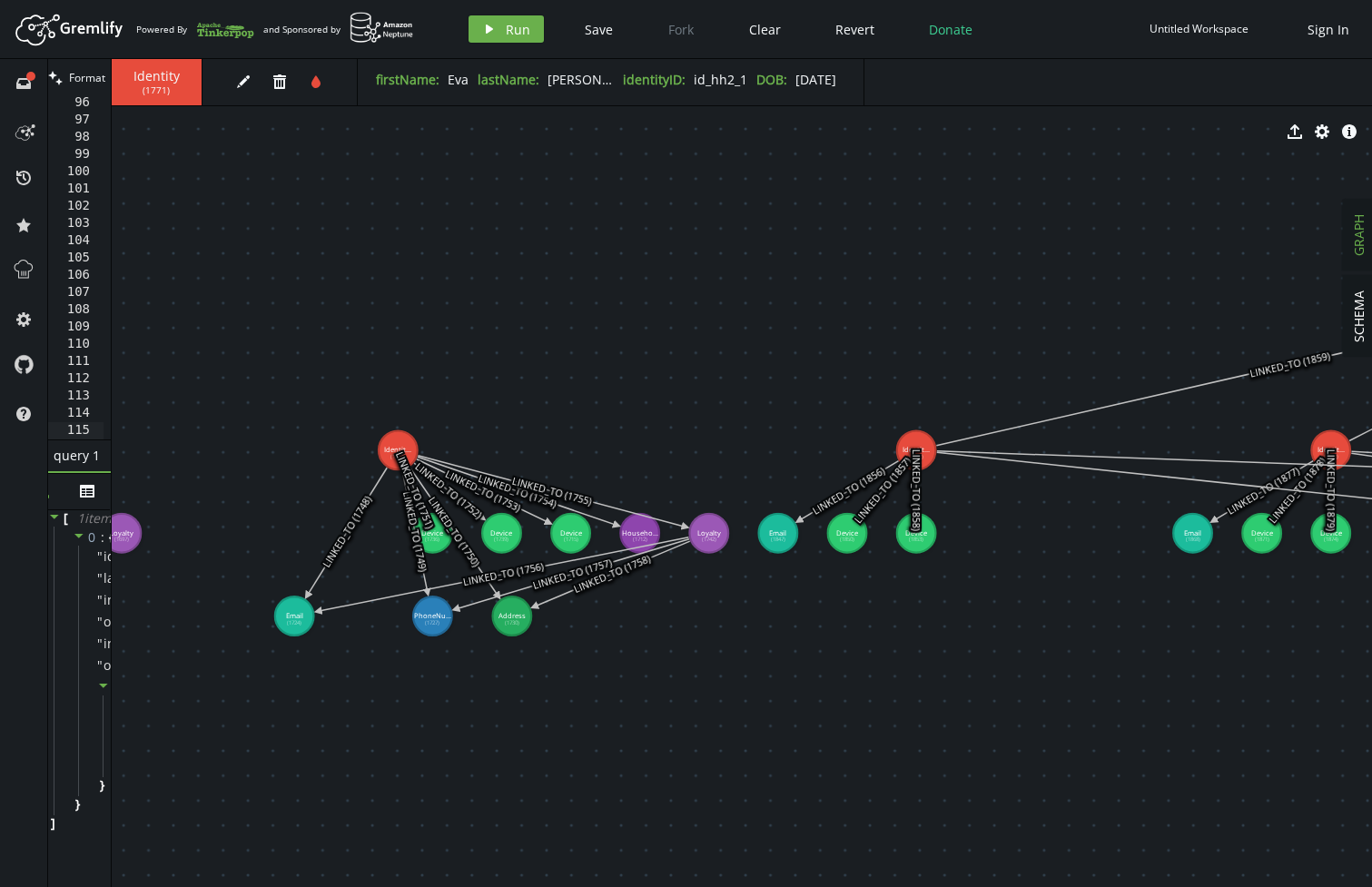
drag, startPoint x: 372, startPoint y: 383, endPoint x: 673, endPoint y: 328, distance: 306.0
drag, startPoint x: 630, startPoint y: 530, endPoint x: 590, endPoint y: 383, distance: 152.3
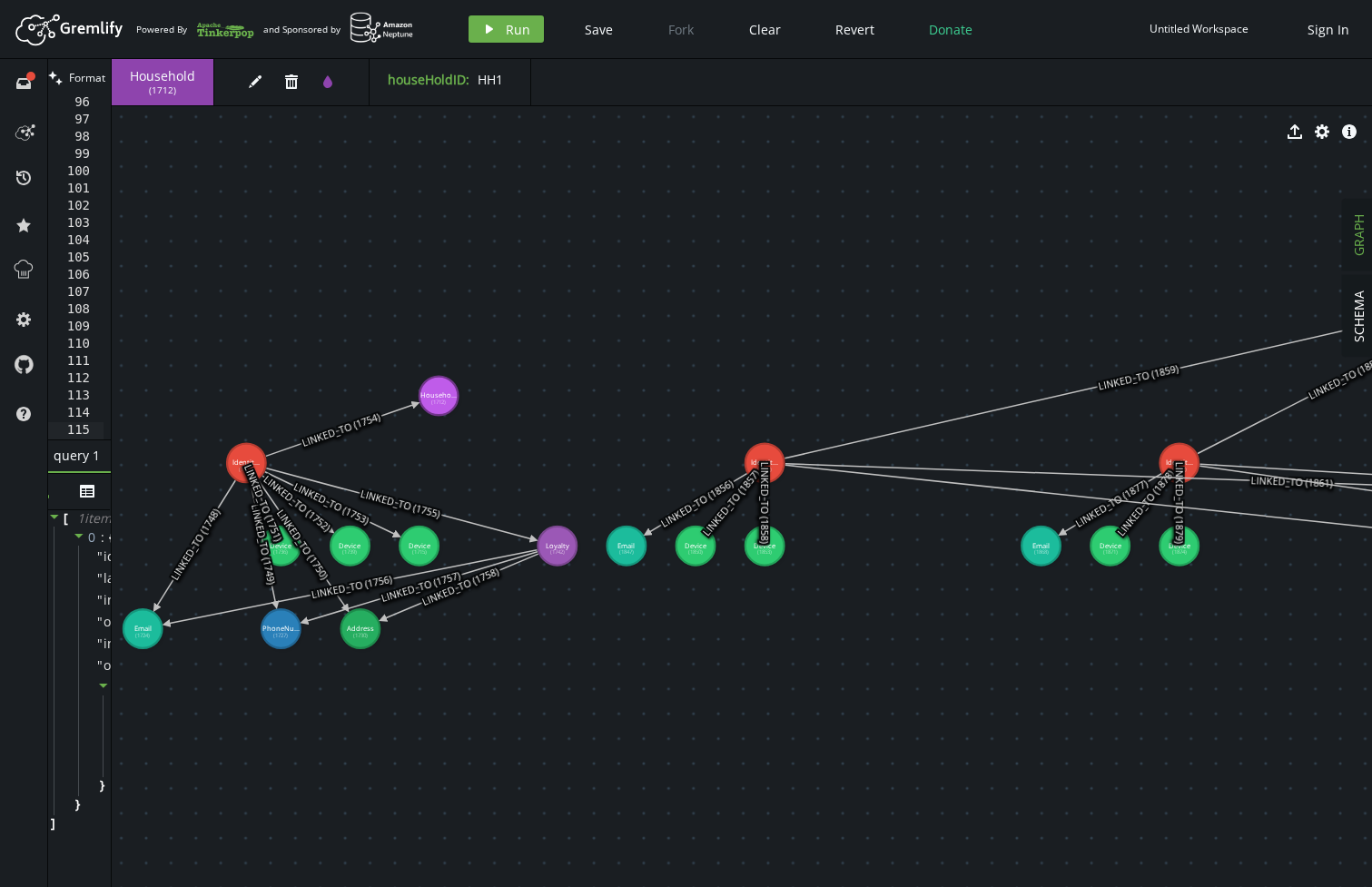
drag, startPoint x: 852, startPoint y: 334, endPoint x: 687, endPoint y: 353, distance: 166.1
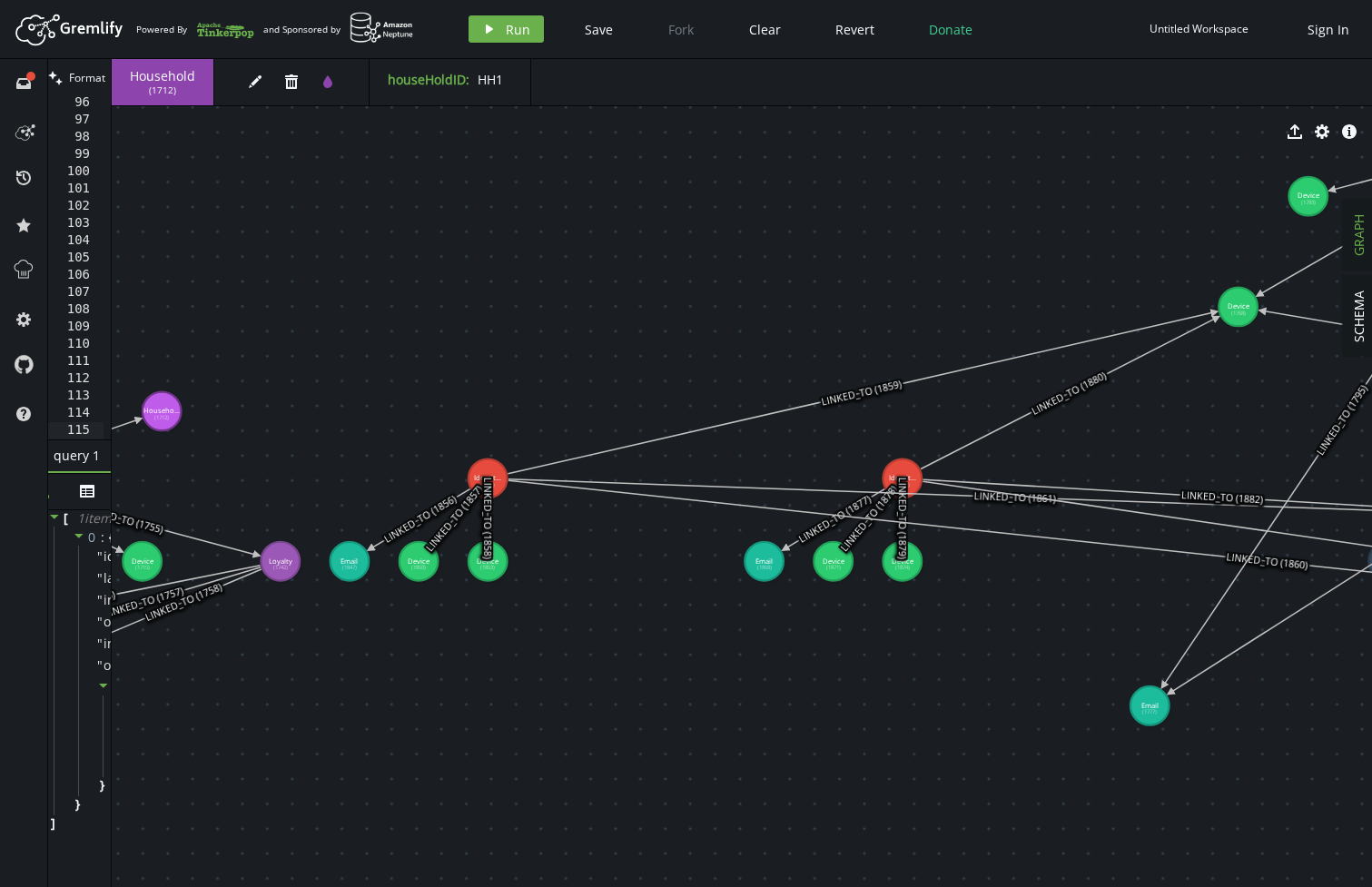
drag, startPoint x: 454, startPoint y: 417, endPoint x: 356, endPoint y: 401, distance: 99.3
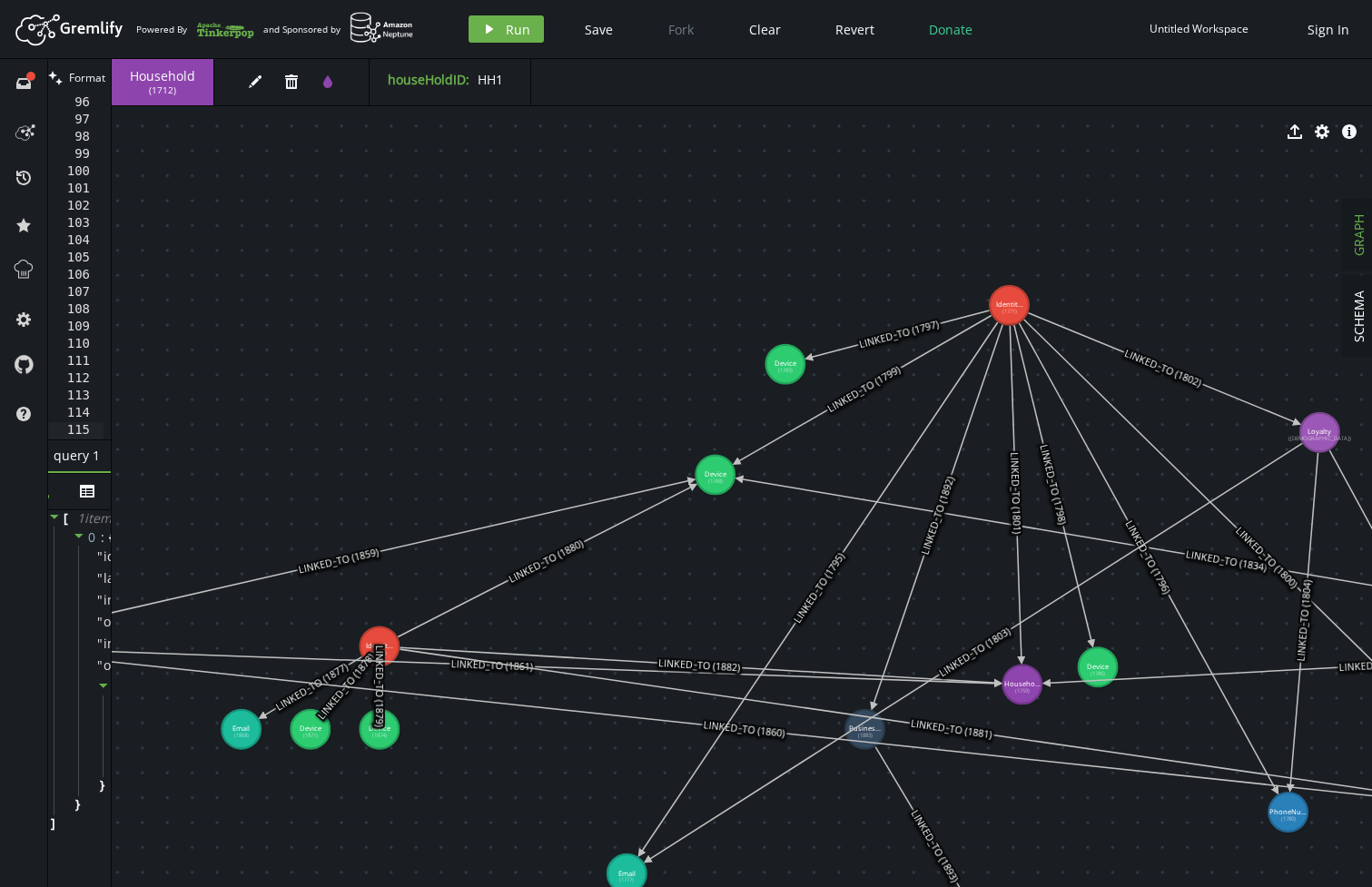
drag, startPoint x: 586, startPoint y: 373, endPoint x: 130, endPoint y: 500, distance: 473.4
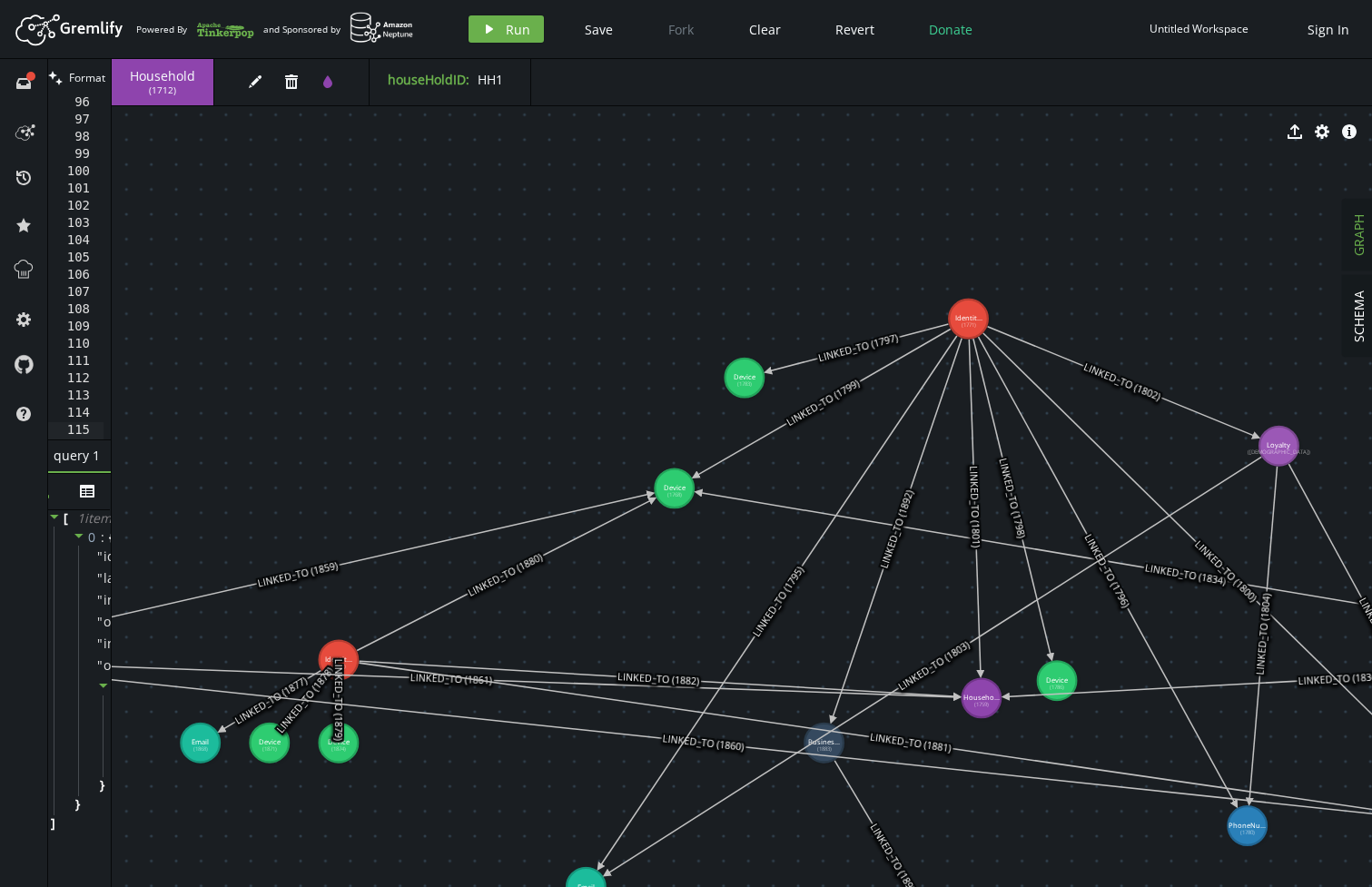
drag, startPoint x: 521, startPoint y: 379, endPoint x: 483, endPoint y: 391, distance: 39.8
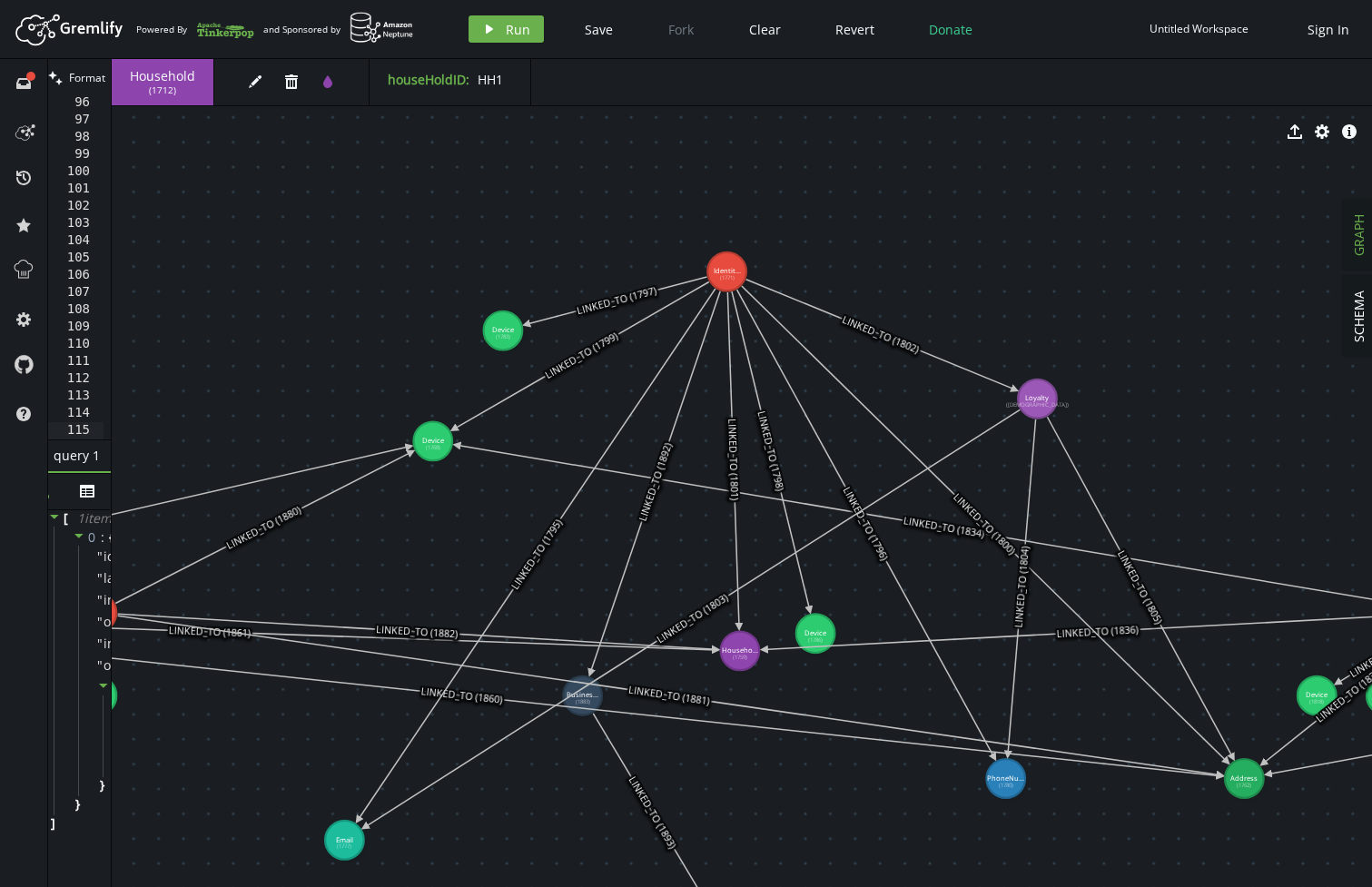
drag, startPoint x: 502, startPoint y: 312, endPoint x: 277, endPoint y: 263, distance: 230.3
